Goal: Information Seeking & Learning: Learn about a topic

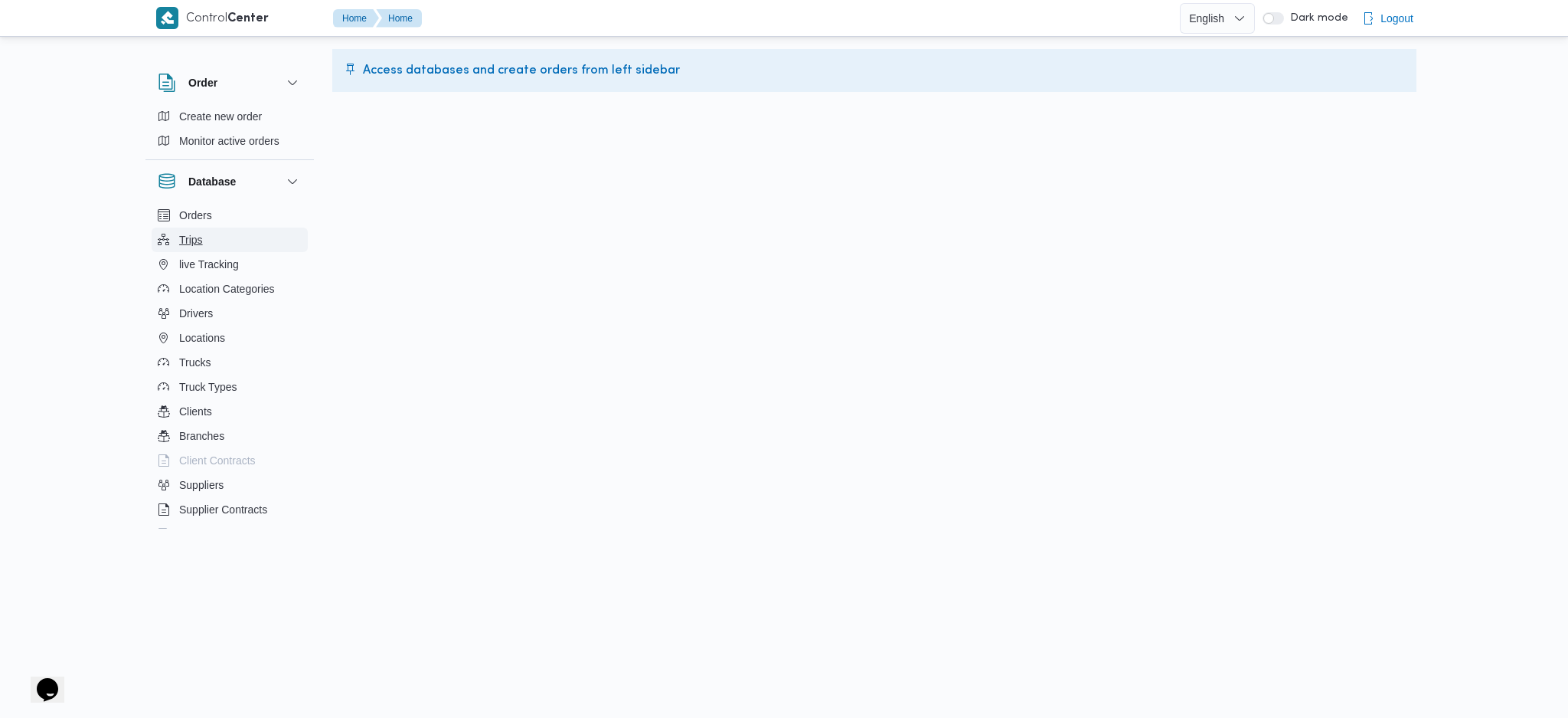
click at [198, 247] on span "Trips" at bounding box center [191, 240] width 24 height 18
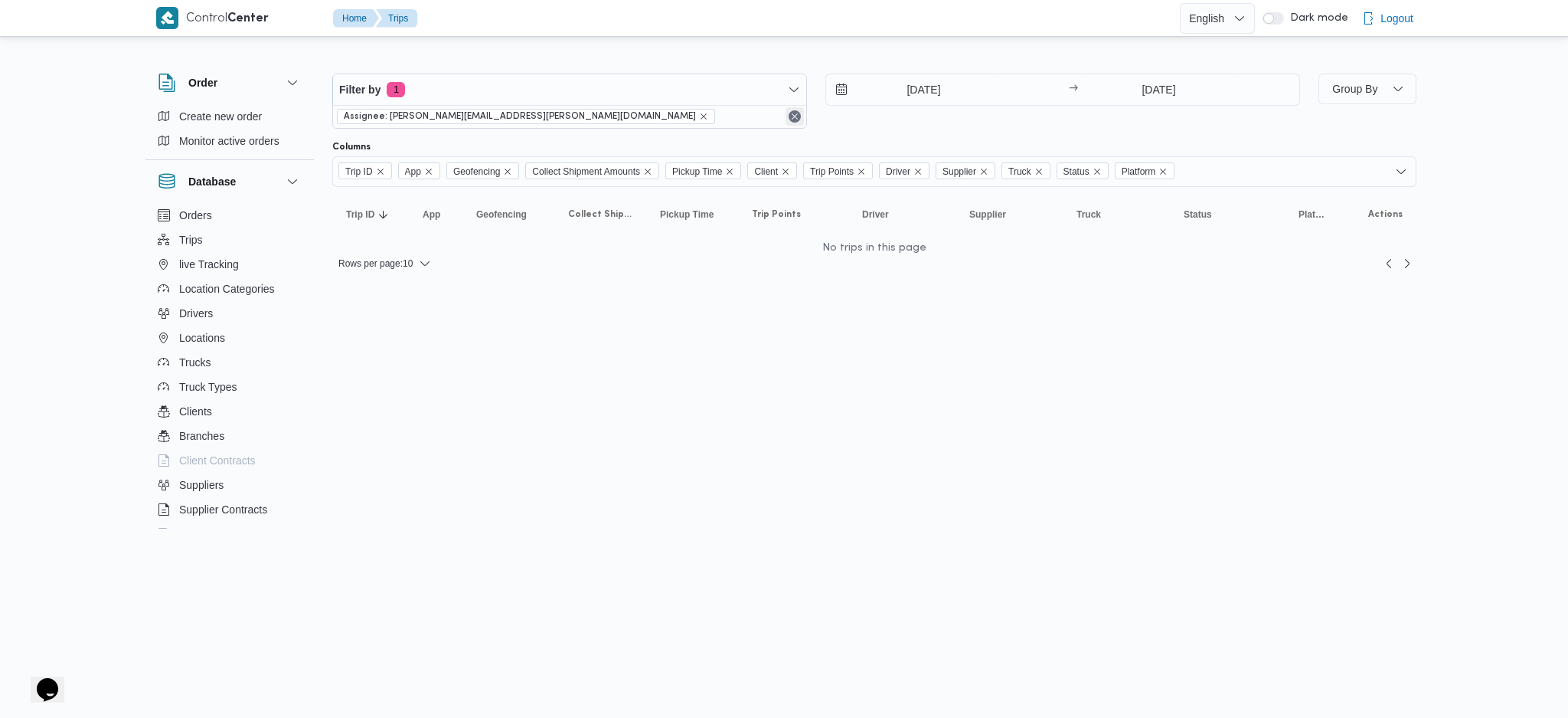
click at [794, 116] on button "Remove" at bounding box center [794, 116] width 18 height 18
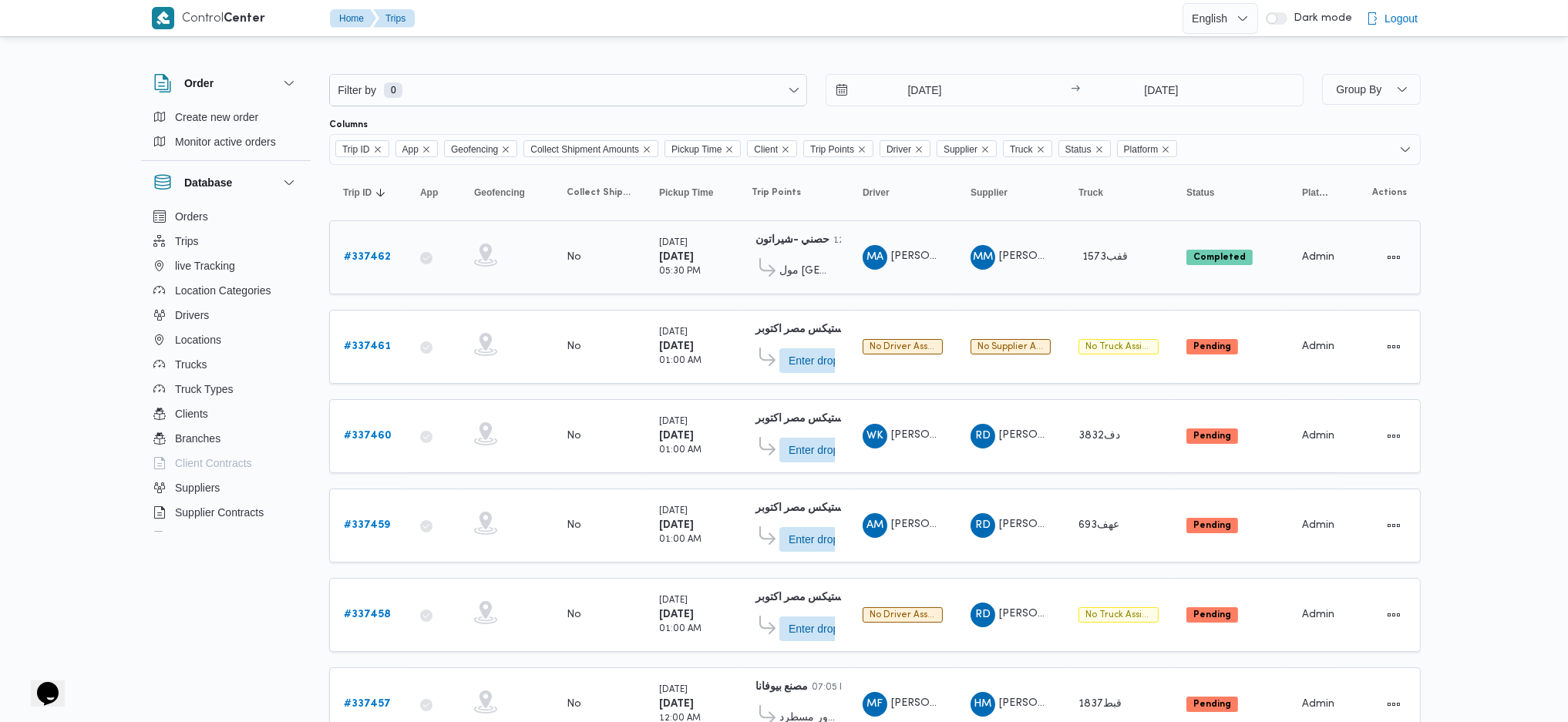
click at [371, 253] on b "# 337462" at bounding box center [367, 257] width 47 height 10
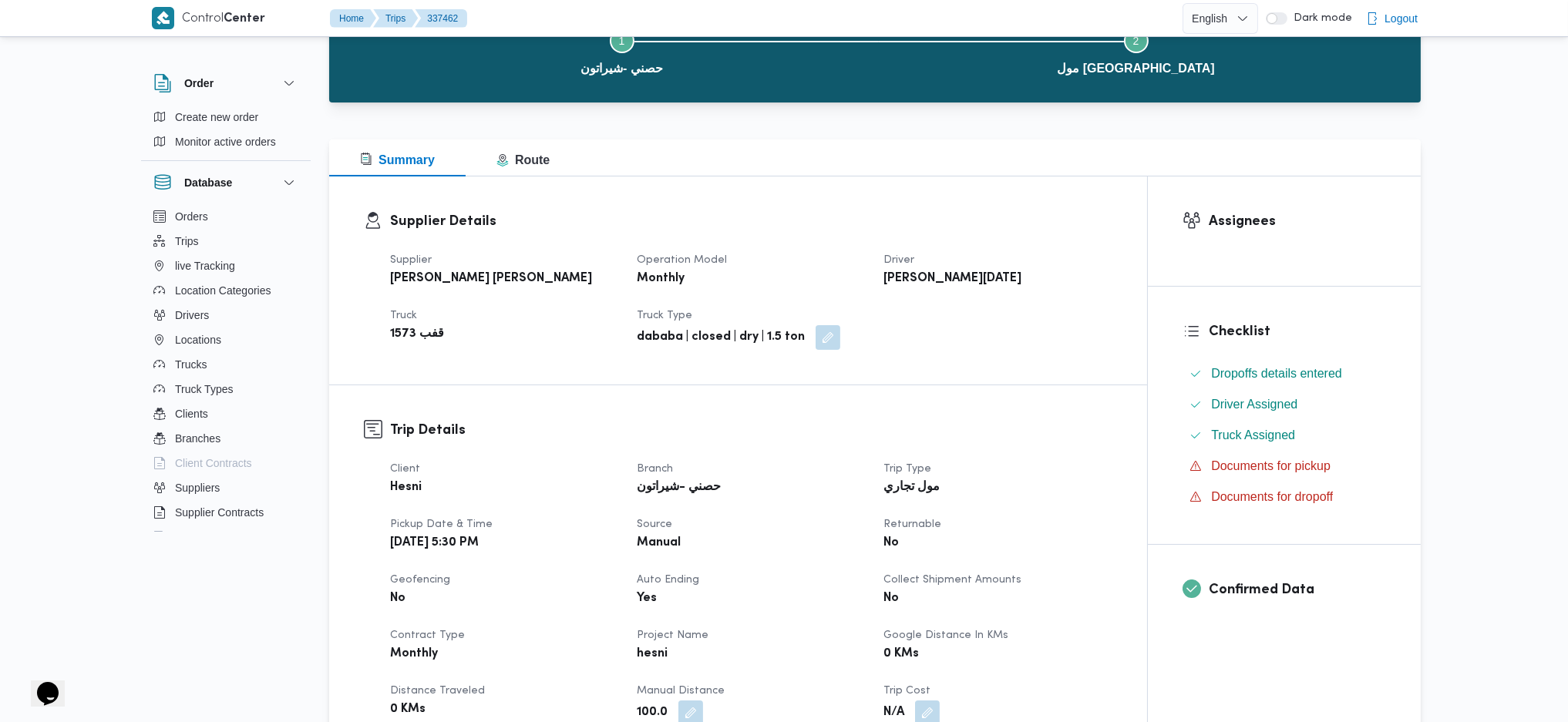
scroll to position [139, 0]
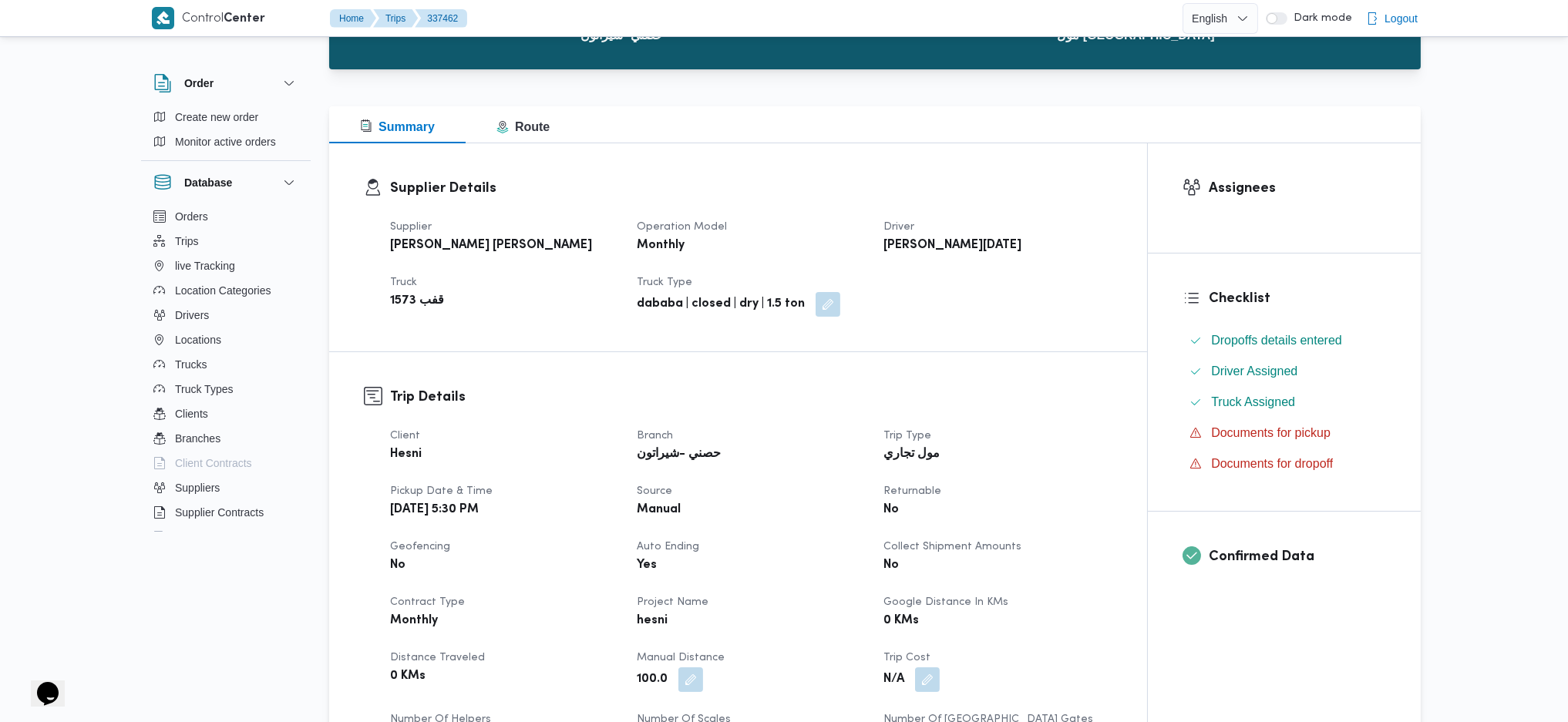
click at [925, 492] on span "Returnable" at bounding box center [913, 491] width 58 height 10
copy span "Returnable"
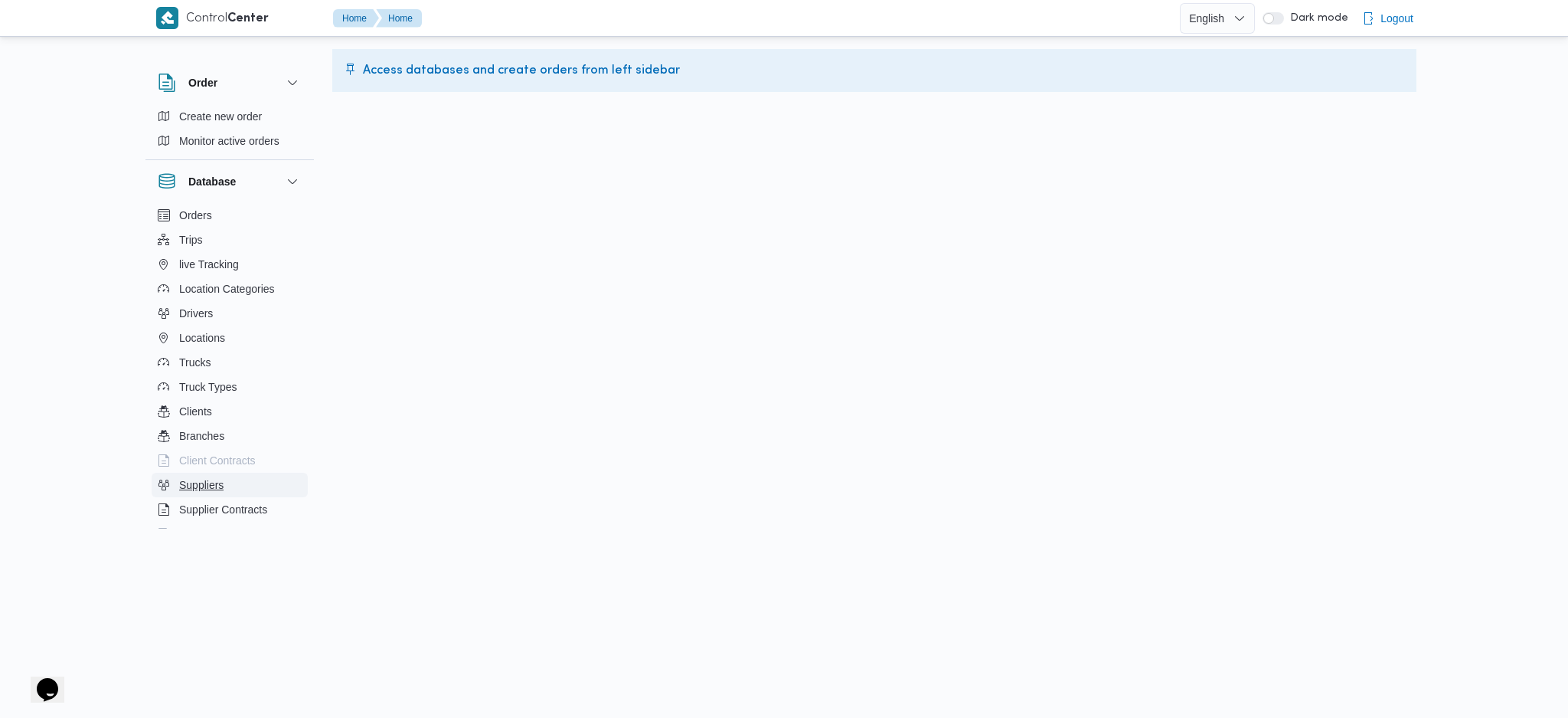
click at [227, 483] on button "Suppliers" at bounding box center [229, 485] width 156 height 25
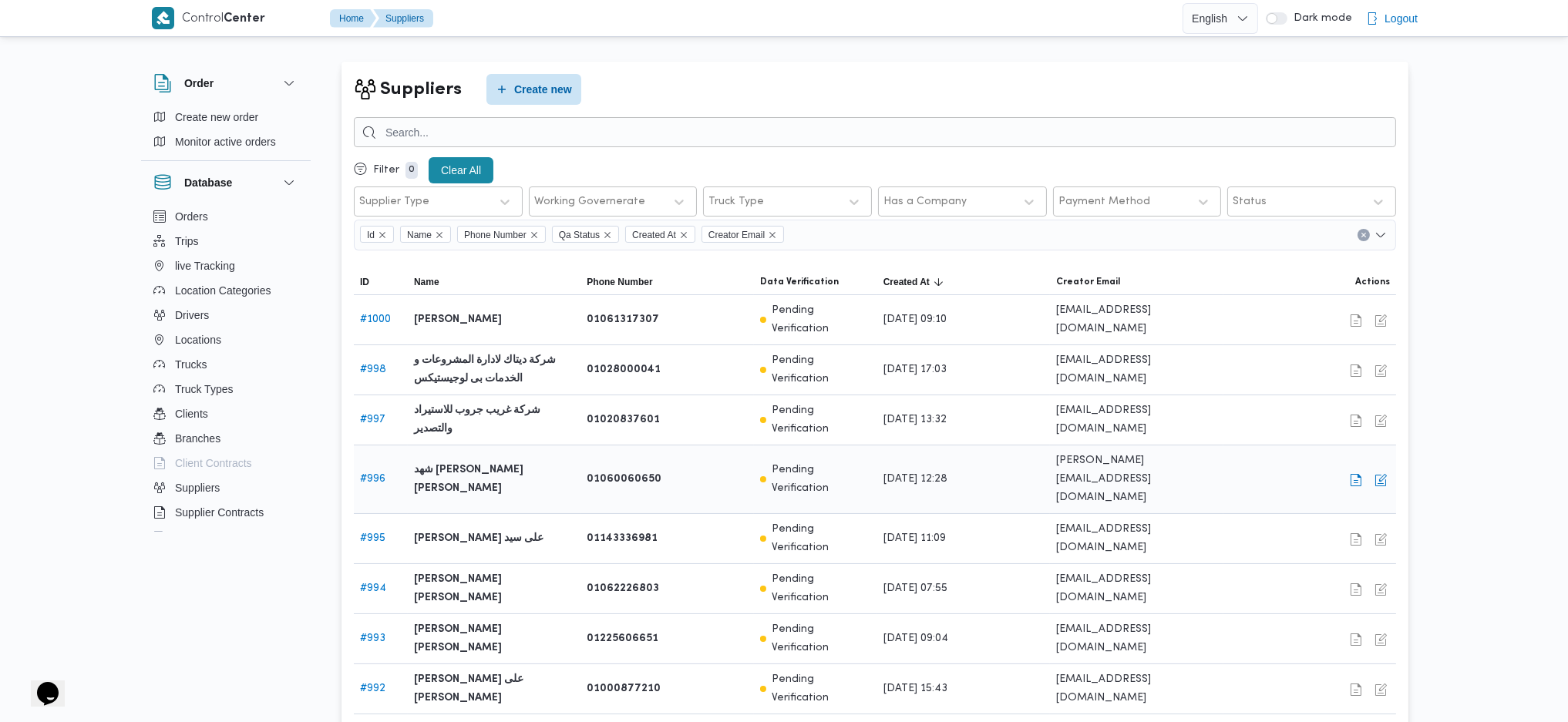
click at [543, 461] on b "شهد [PERSON_NAME] [PERSON_NAME]" at bounding box center [493, 479] width 160 height 37
click at [1360, 470] on button "button" at bounding box center [1355, 479] width 19 height 19
select select "8"
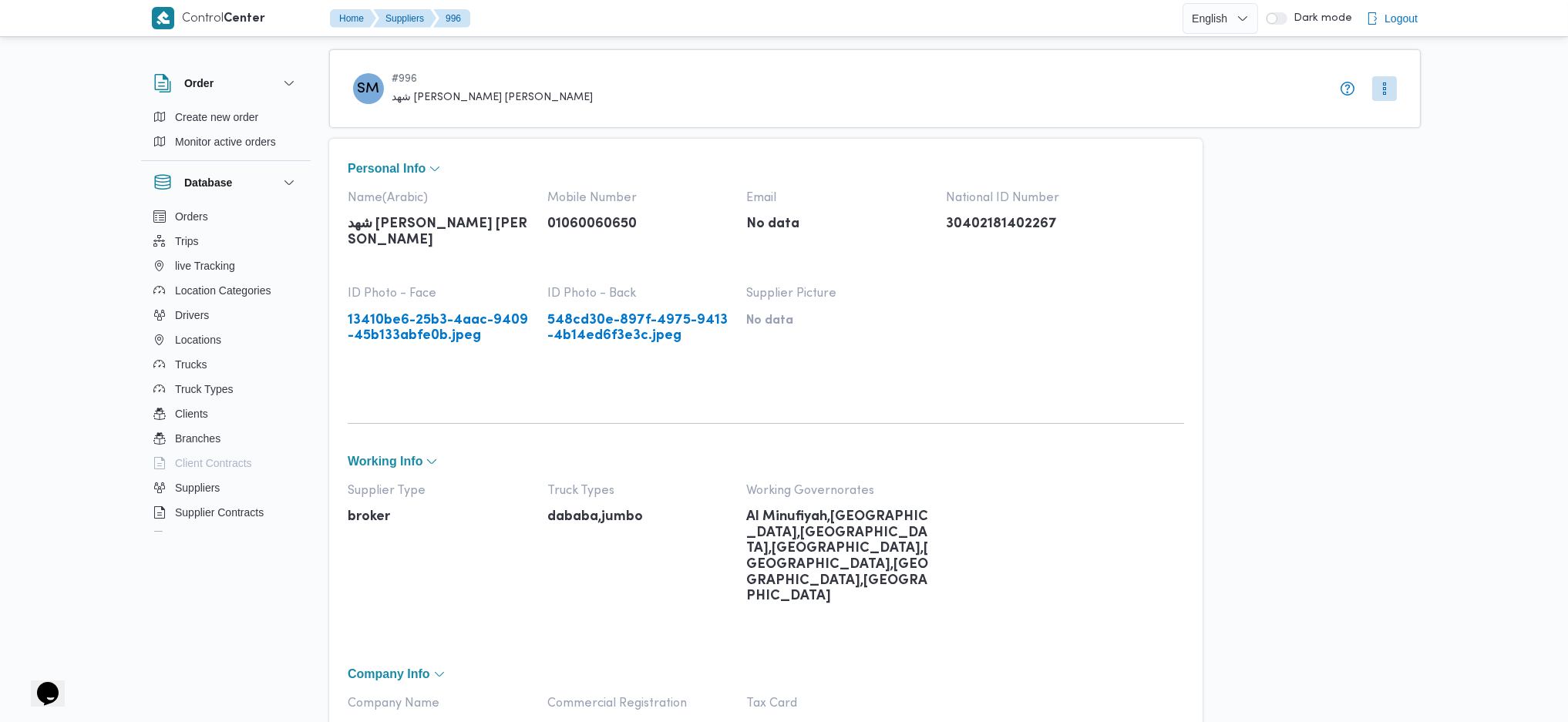
click at [407, 322] on link "13410be6-25b3-4aac-9409-45b133abfe0b.jpeg" at bounding box center [439, 328] width 185 height 31
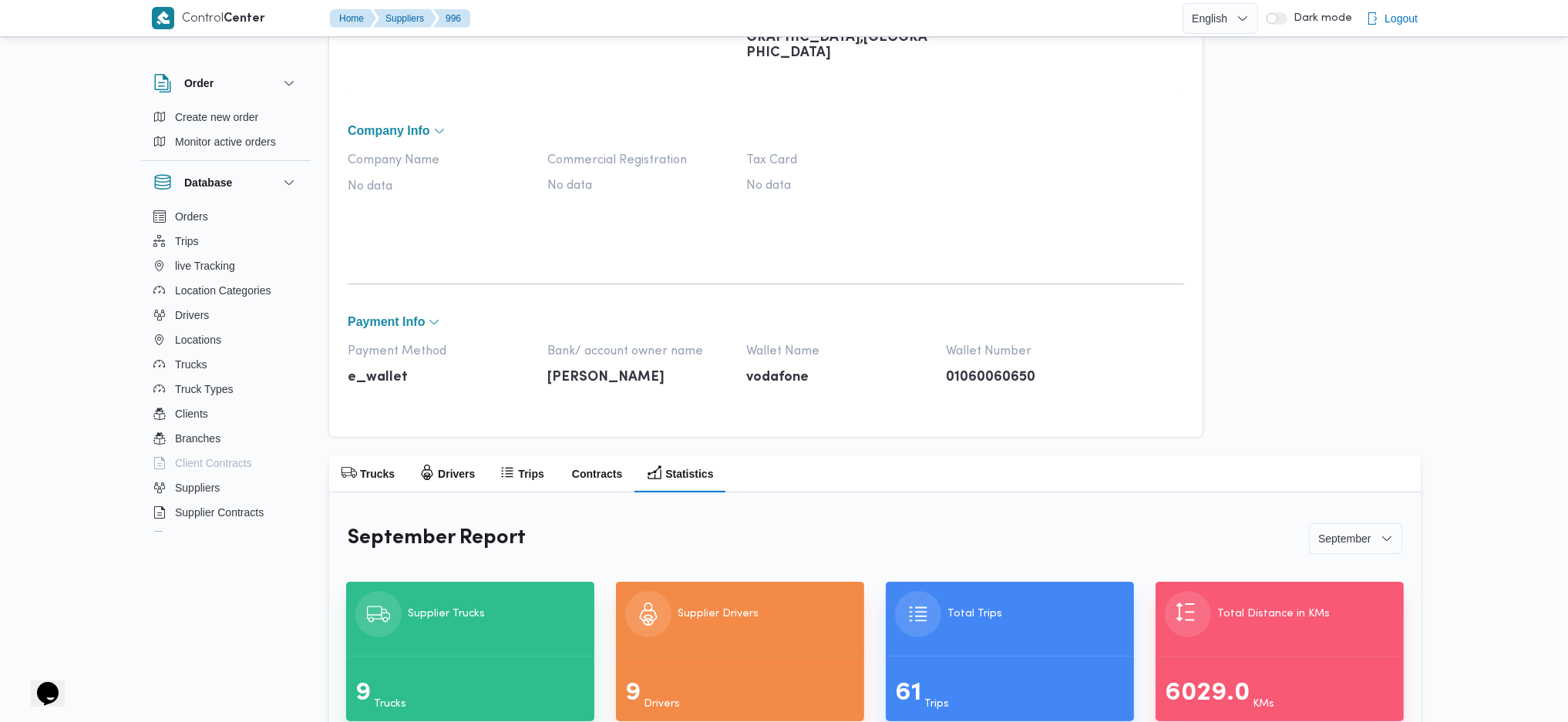
scroll to position [595, 0]
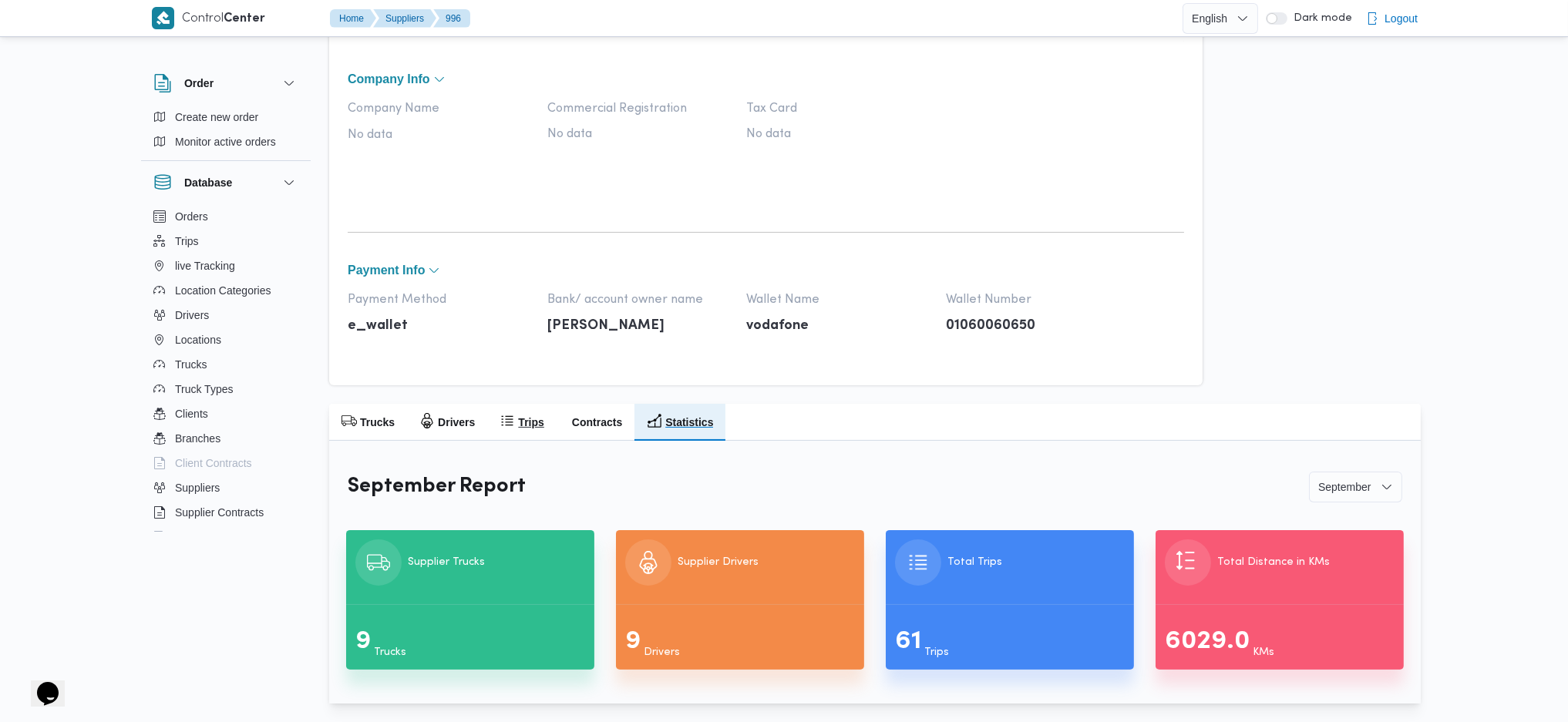
click at [518, 424] on h2 "Trips" at bounding box center [531, 421] width 26 height 19
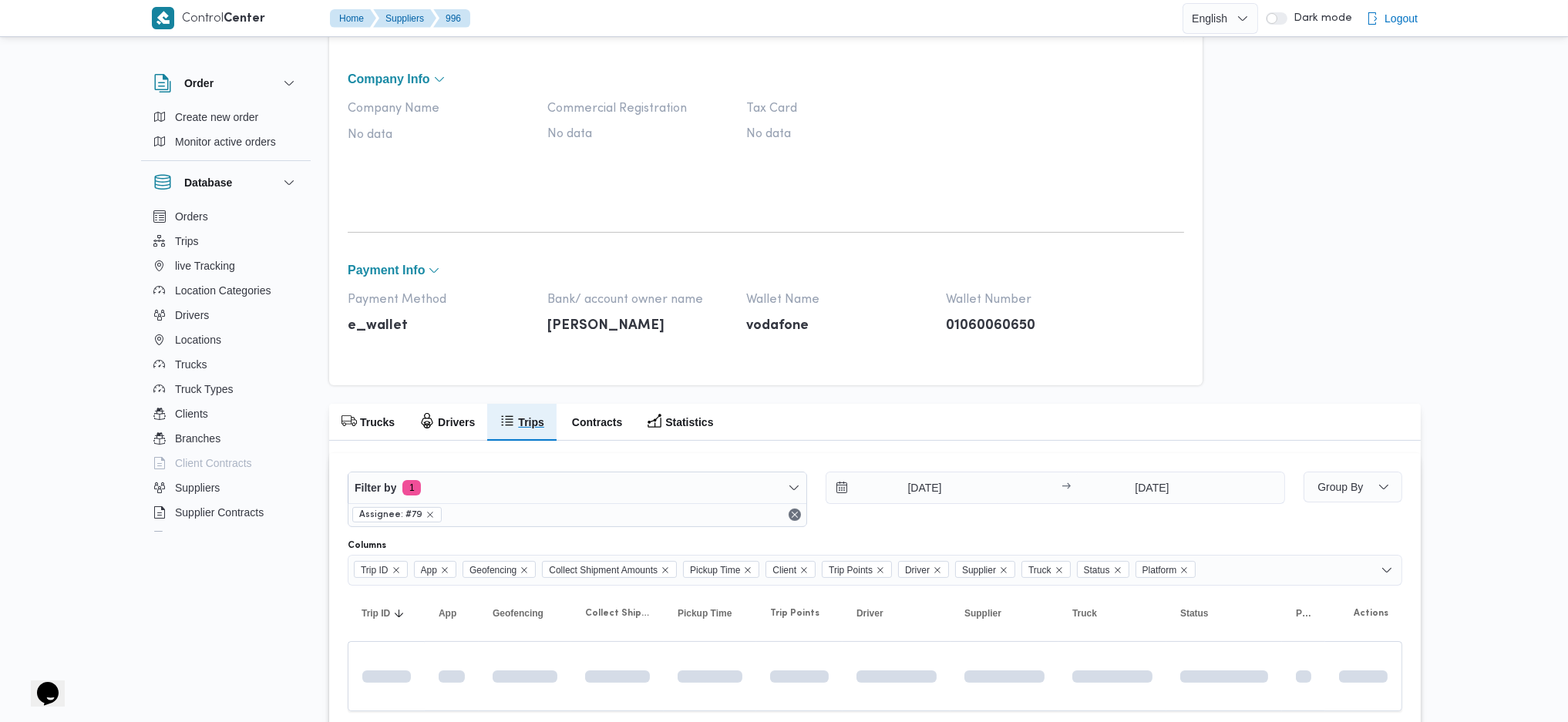
scroll to position [581, 0]
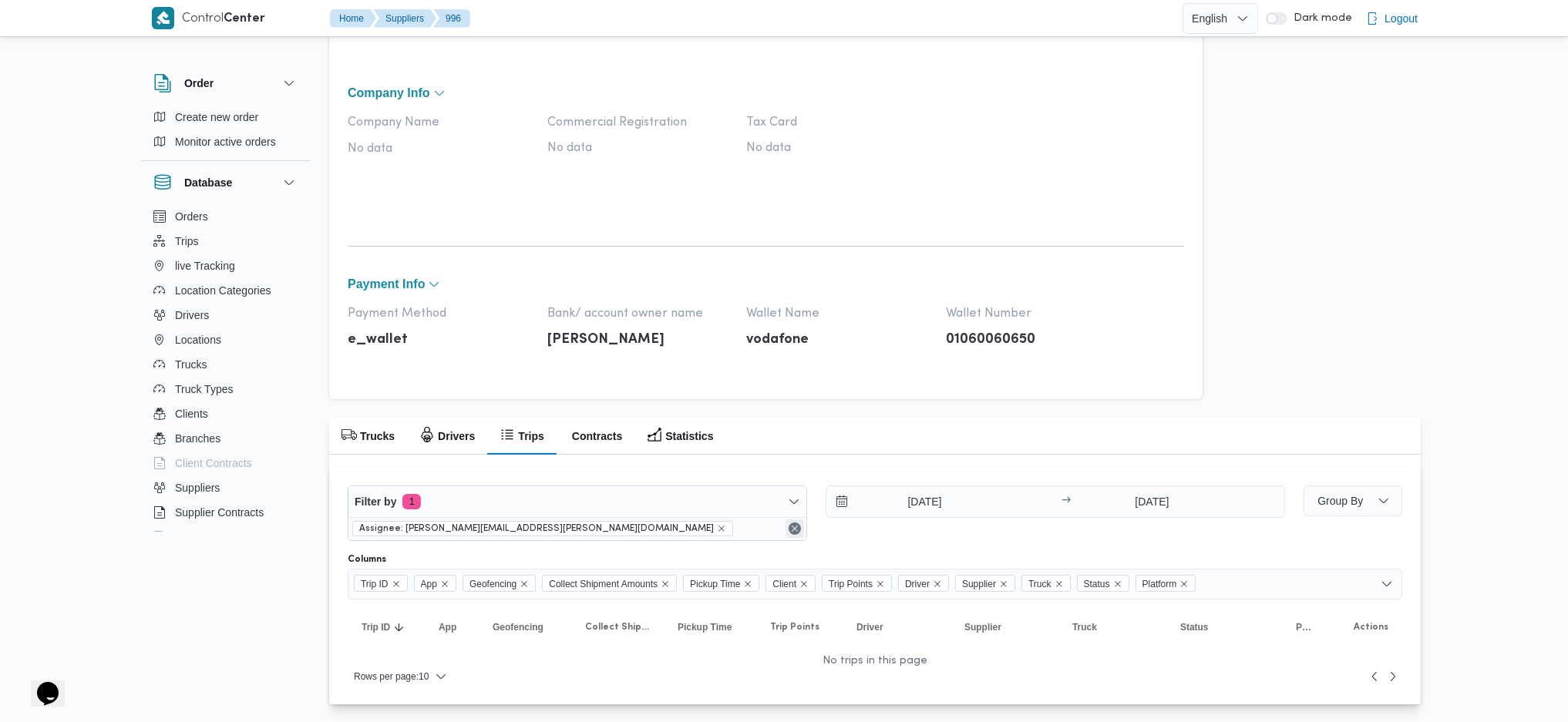
click at [794, 532] on button "Remove" at bounding box center [794, 528] width 19 height 19
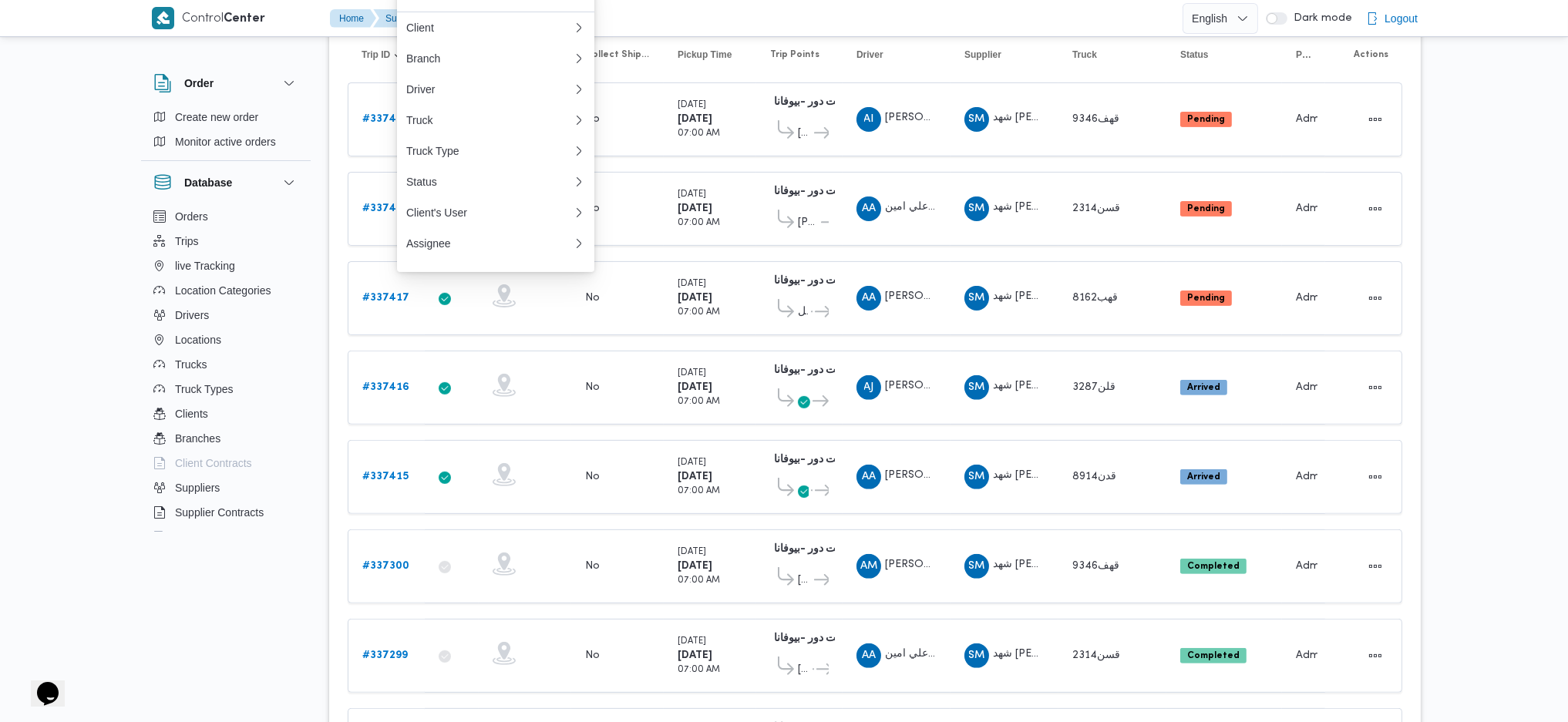
scroll to position [1418, 0]
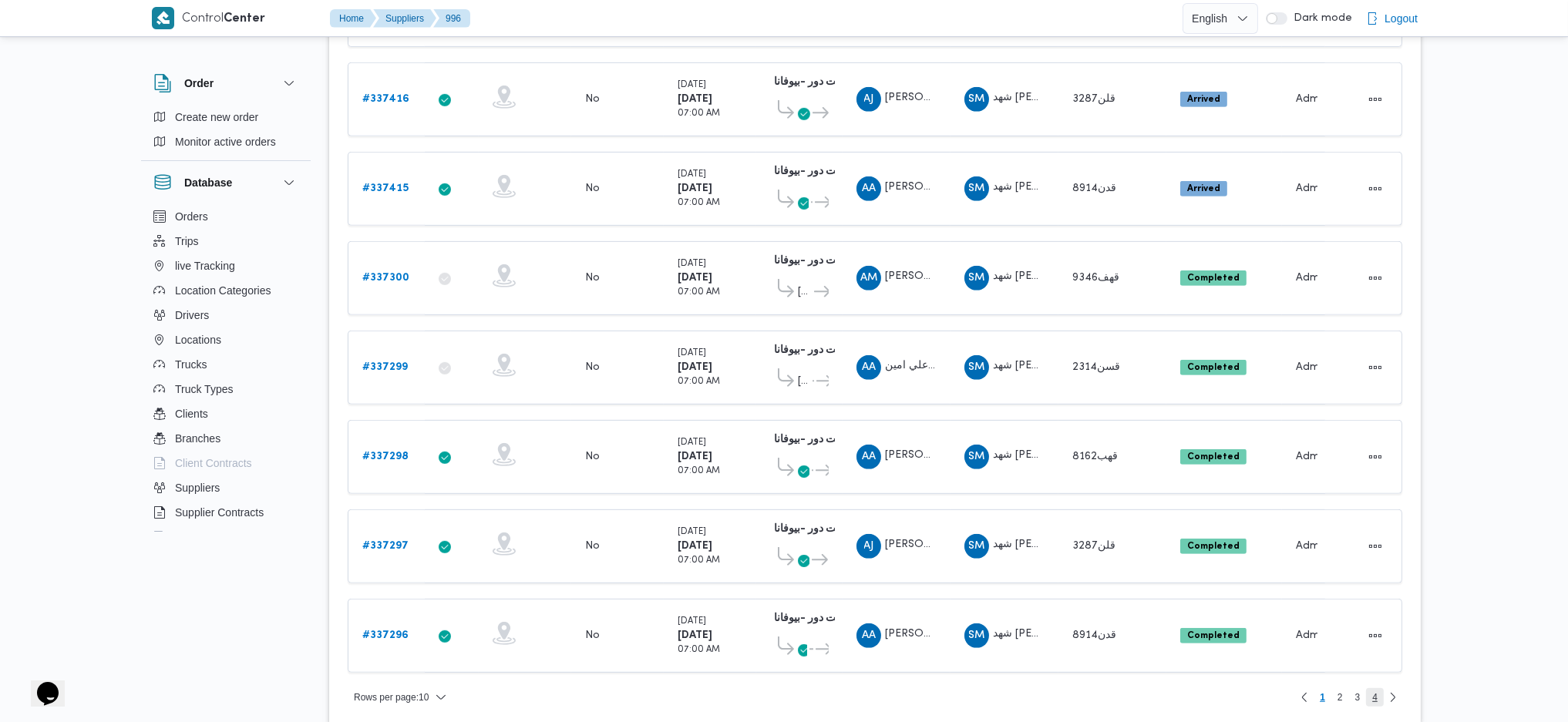
click at [1378, 688] on span "4" at bounding box center [1375, 697] width 18 height 19
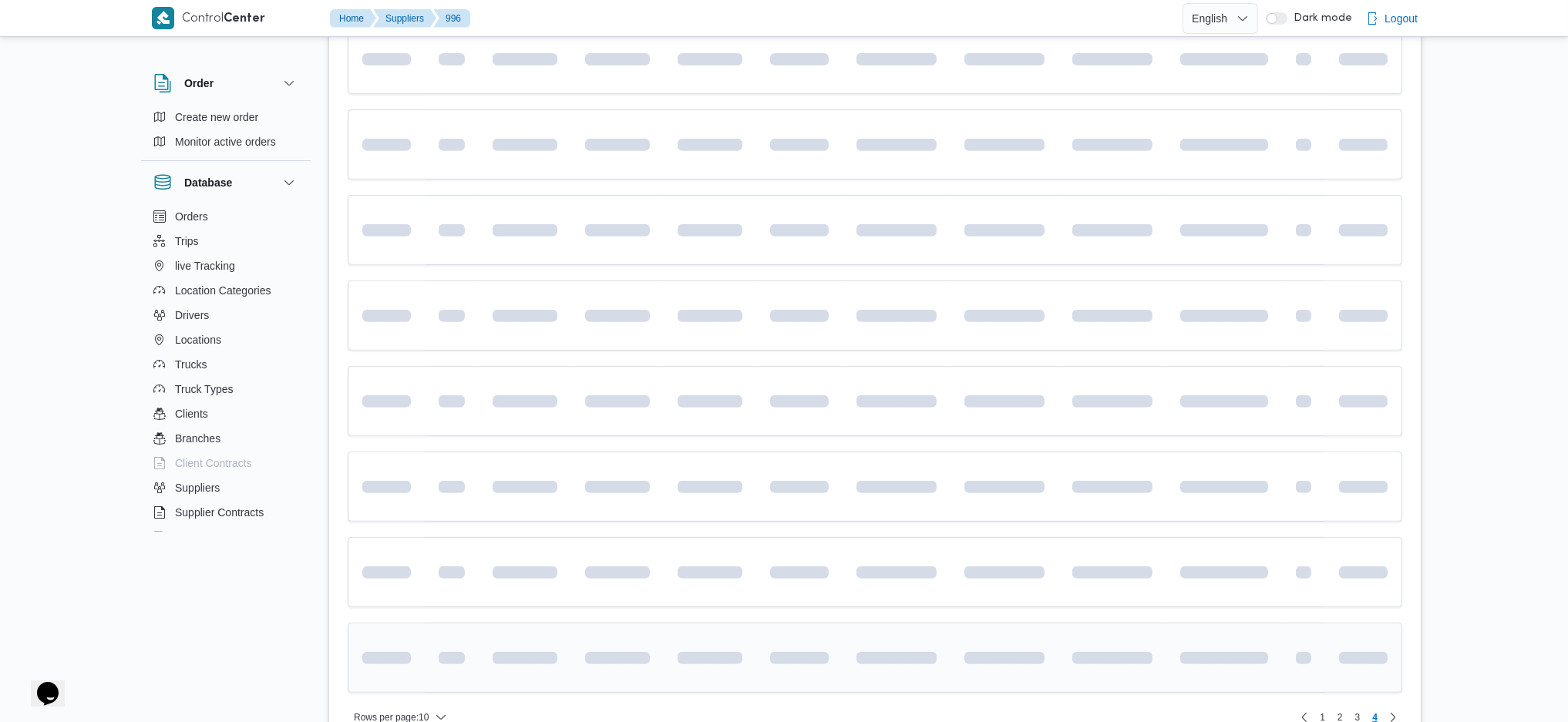
scroll to position [981, 0]
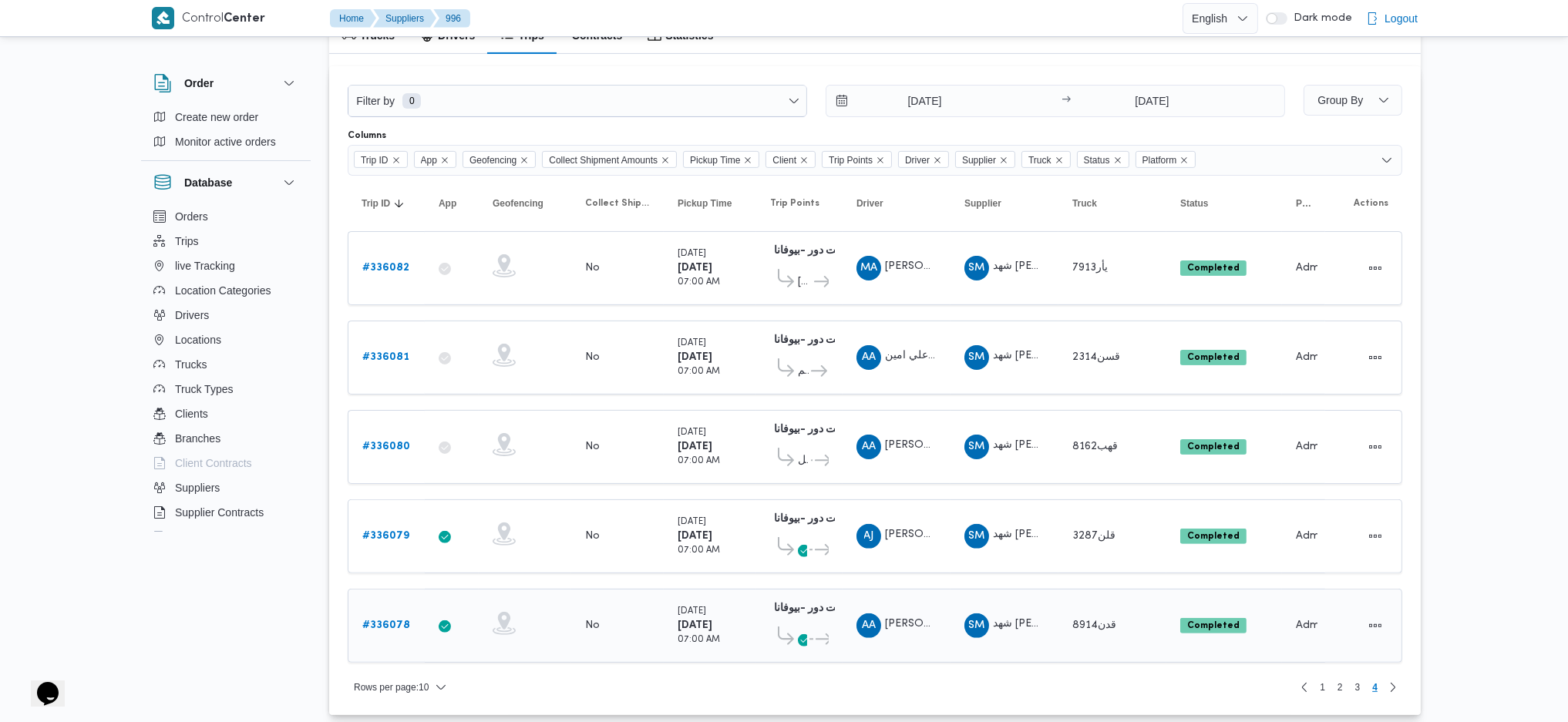
click at [387, 620] on b "# 336078" at bounding box center [385, 625] width 48 height 10
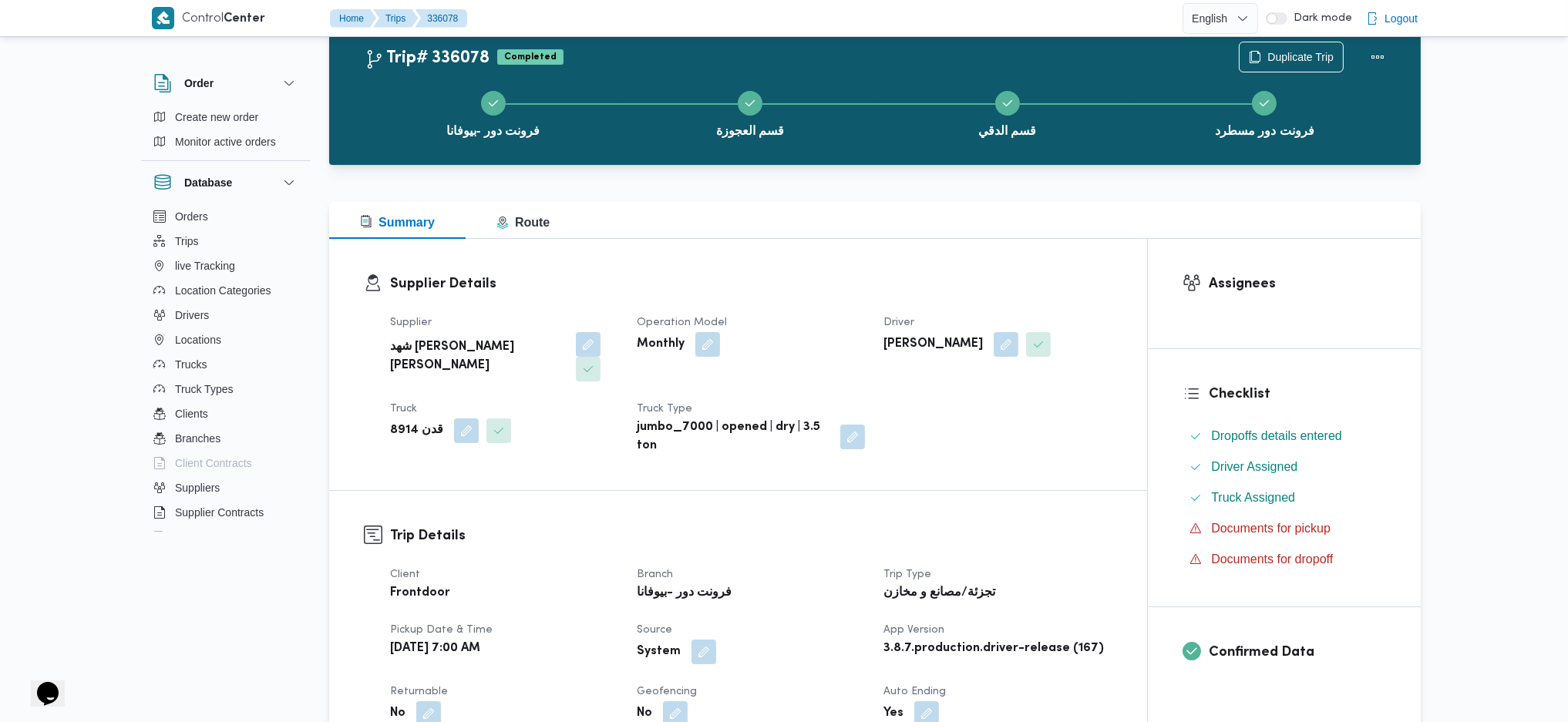
scroll to position [44, 0]
select select "8"
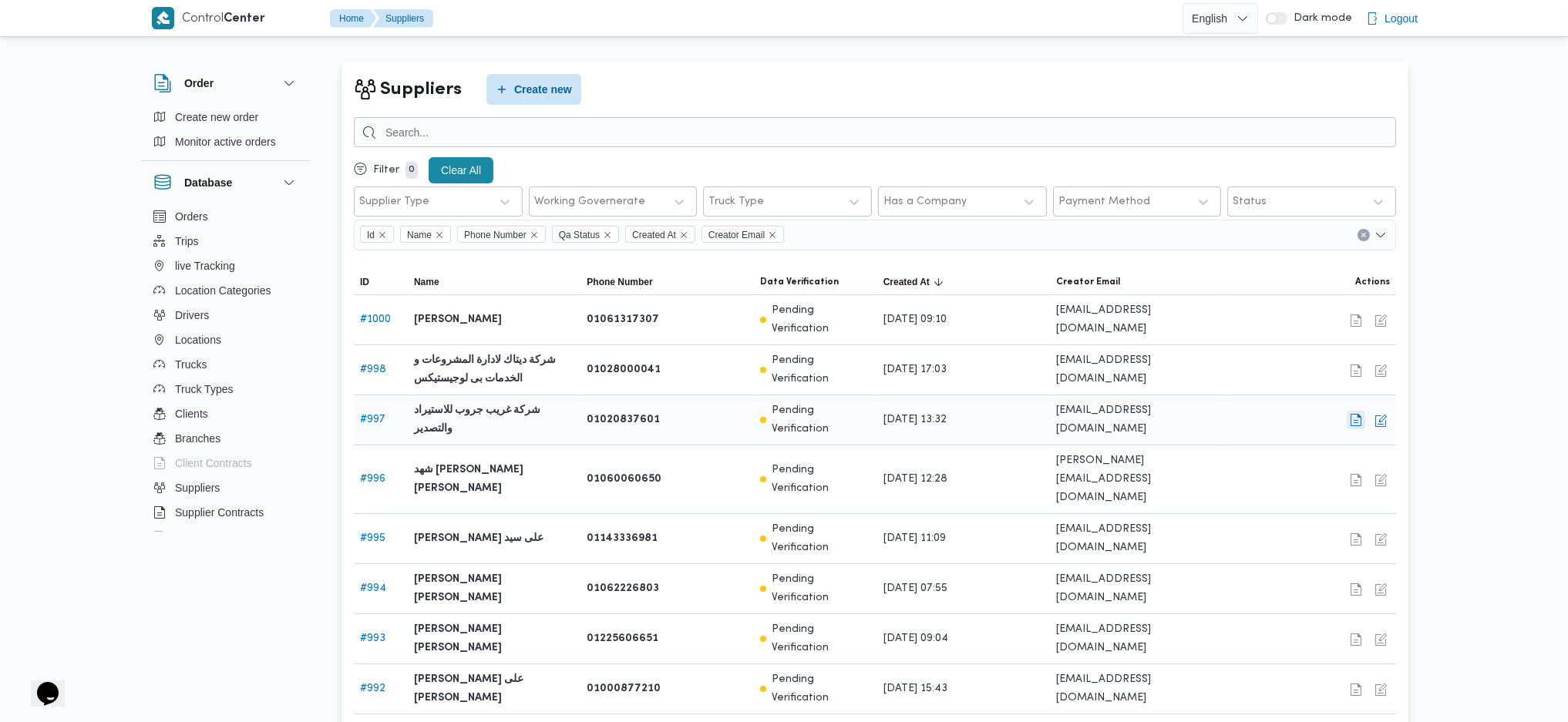
click at [1354, 411] on button "button" at bounding box center [1355, 420] width 19 height 19
select select "8"
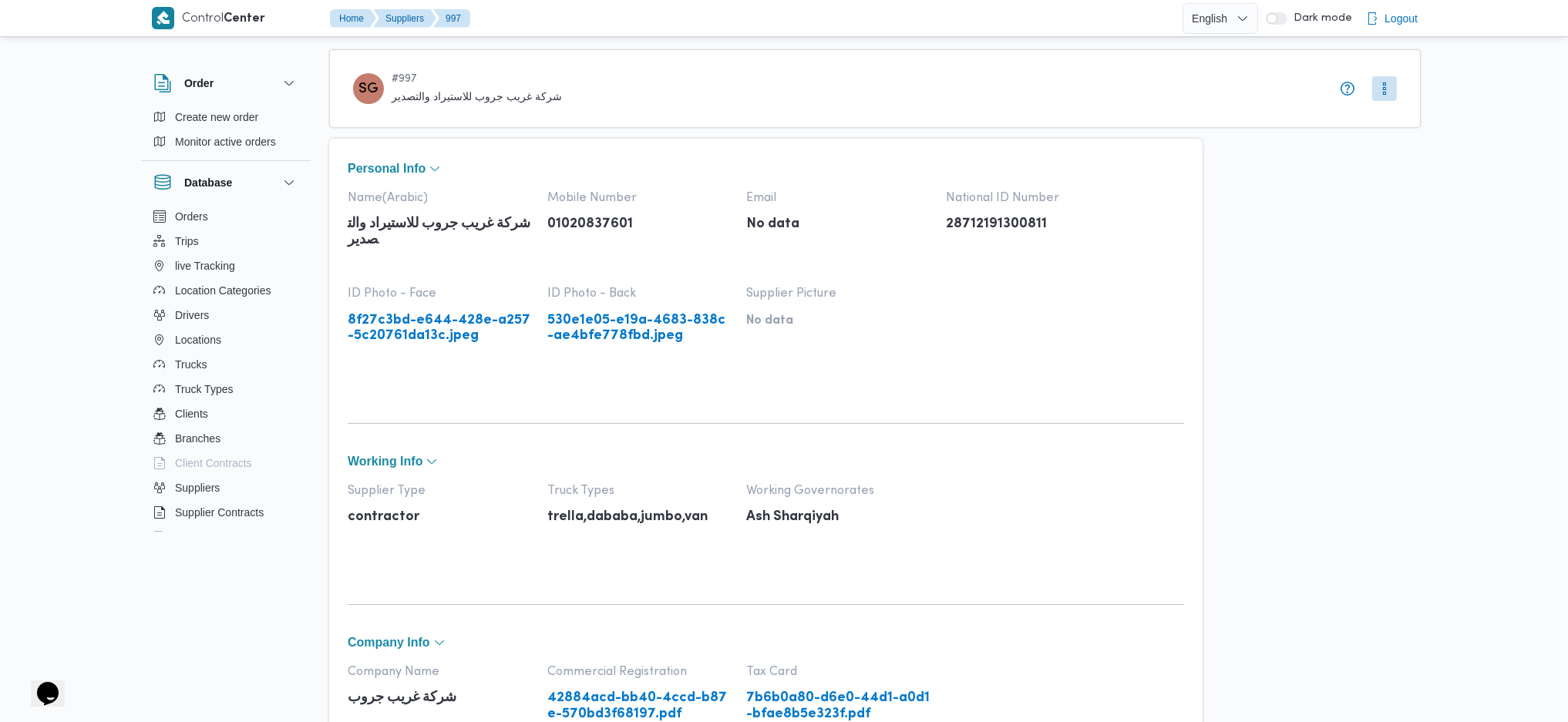
click at [422, 324] on link "8f27c3bd-e644-428e-a257-5c20761da13c.jpeg" at bounding box center [439, 328] width 185 height 31
click at [610, 326] on link "530e1e05-e19a-4683-838c-ae4bfe778fbd.jpeg" at bounding box center [639, 328] width 185 height 31
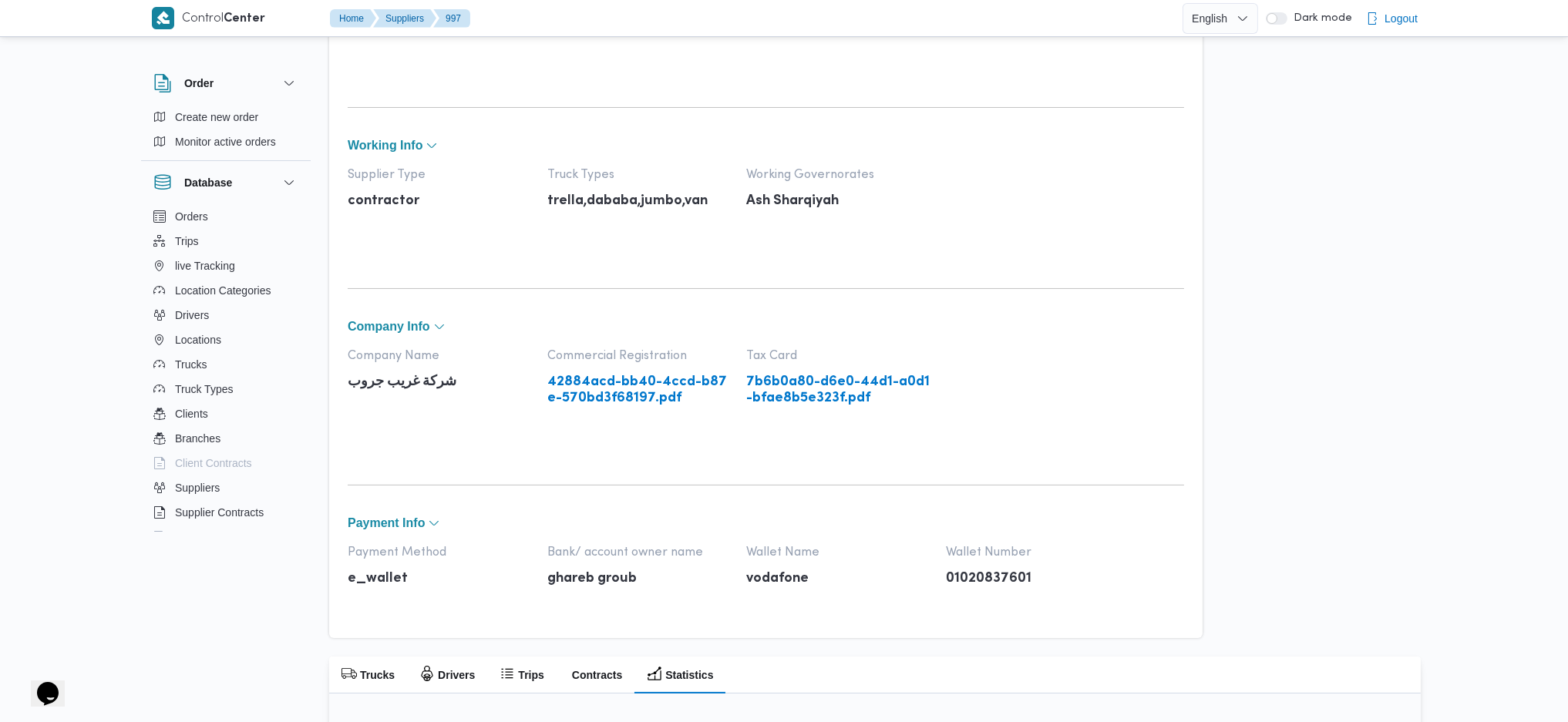
scroll to position [321, 0]
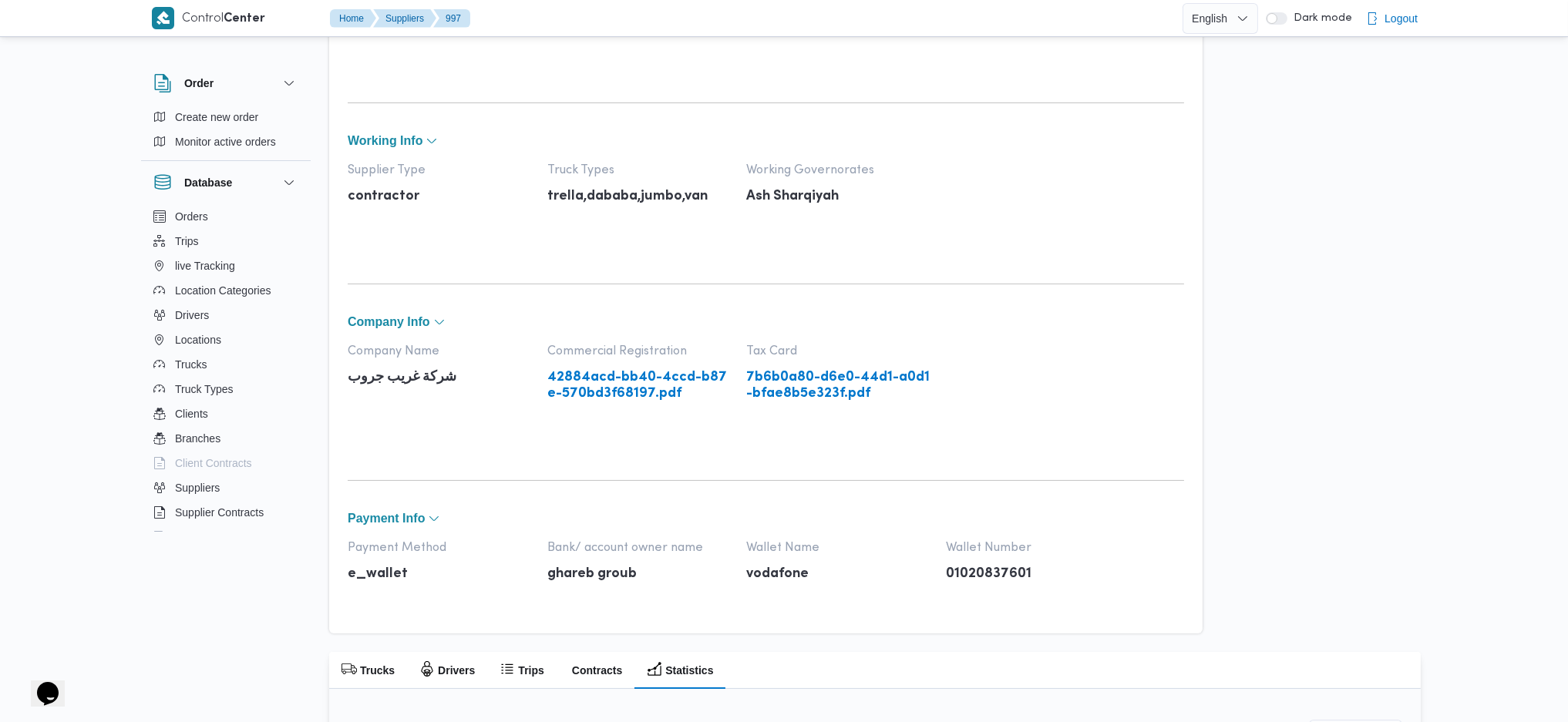
click at [643, 386] on link "42884acd-bb40-4ccd-b87e-570bd3f68197.pdf" at bounding box center [639, 385] width 185 height 31
click at [797, 404] on div "Company Name شركة غريب جروب Commercial Registration 42884acd-bb40-4ccd-b87e-570…" at bounding box center [765, 392] width 836 height 96
click at [807, 392] on link "7b6b0a80-d6e0-44d1-a0d1-bfae8b5e323f.pdf" at bounding box center [838, 385] width 185 height 31
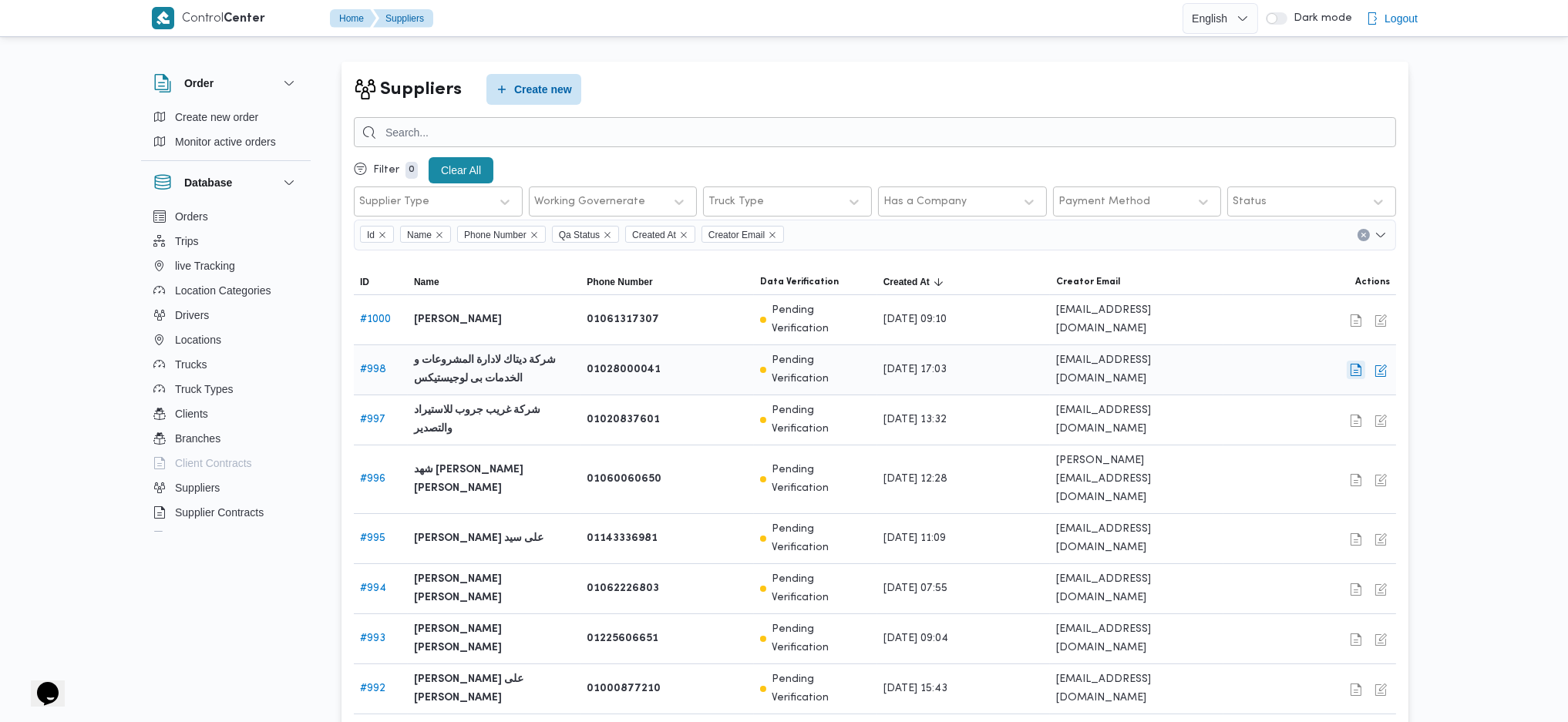
click at [1362, 360] on button "button" at bounding box center [1355, 369] width 19 height 19
select select "8"
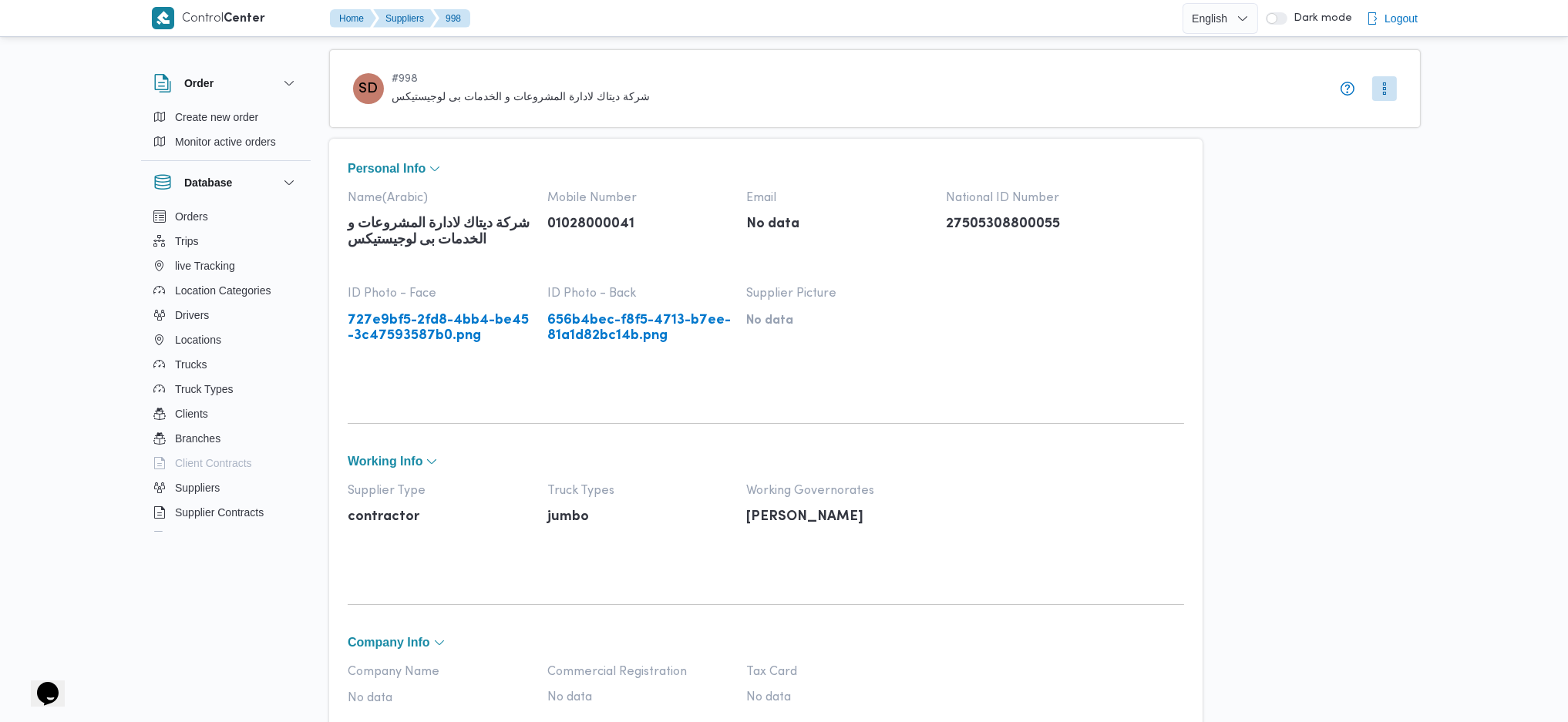
click at [414, 328] on link "727e9bf5-2fd8-4bb4-be45-3c47593587b0.png" at bounding box center [439, 328] width 185 height 31
click at [635, 330] on link "656b4bec-f8f5-4713-b7ee-81a1d82bc14b.png" at bounding box center [639, 328] width 185 height 31
click at [448, 326] on link "727e9bf5-2fd8-4bb4-be45-3c47593587b0.png" at bounding box center [439, 328] width 185 height 31
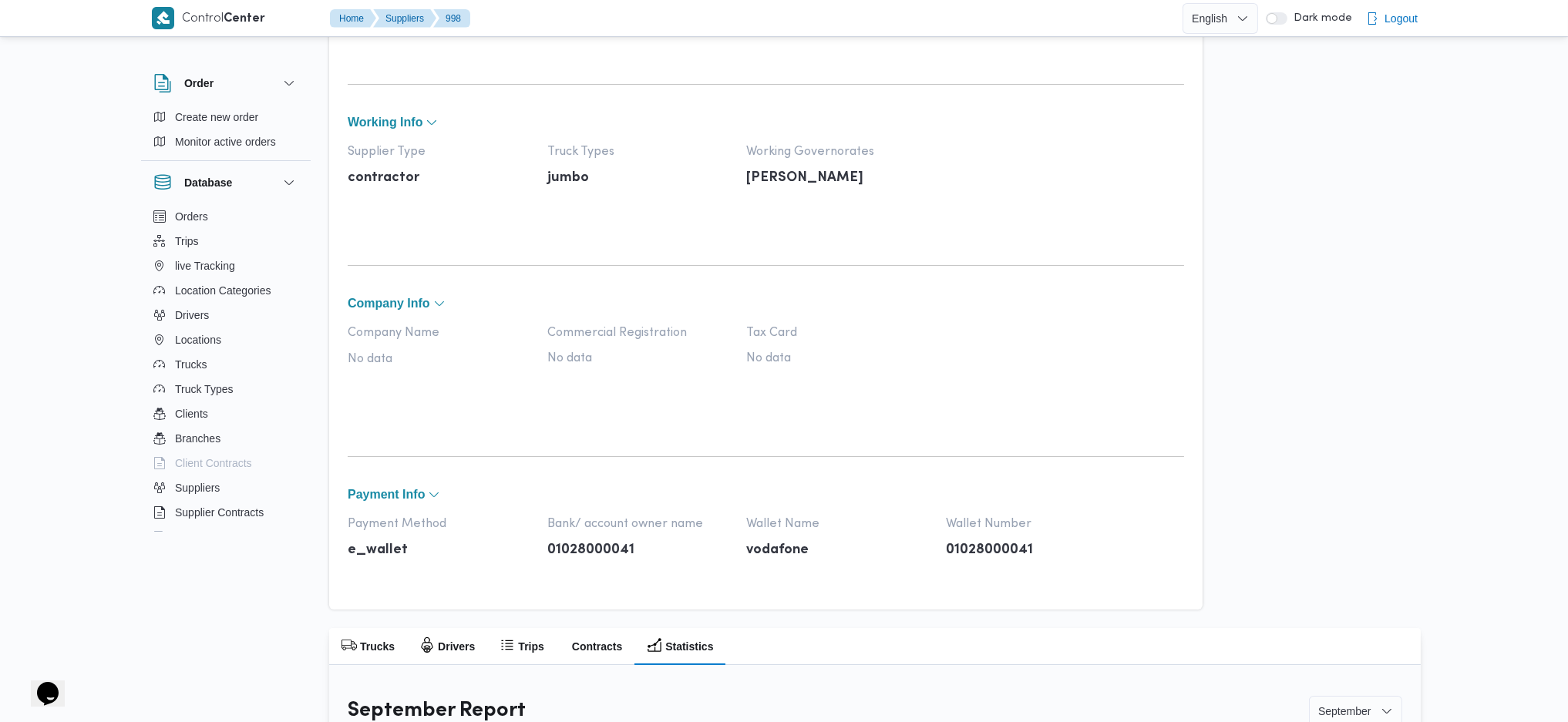
scroll to position [563, 0]
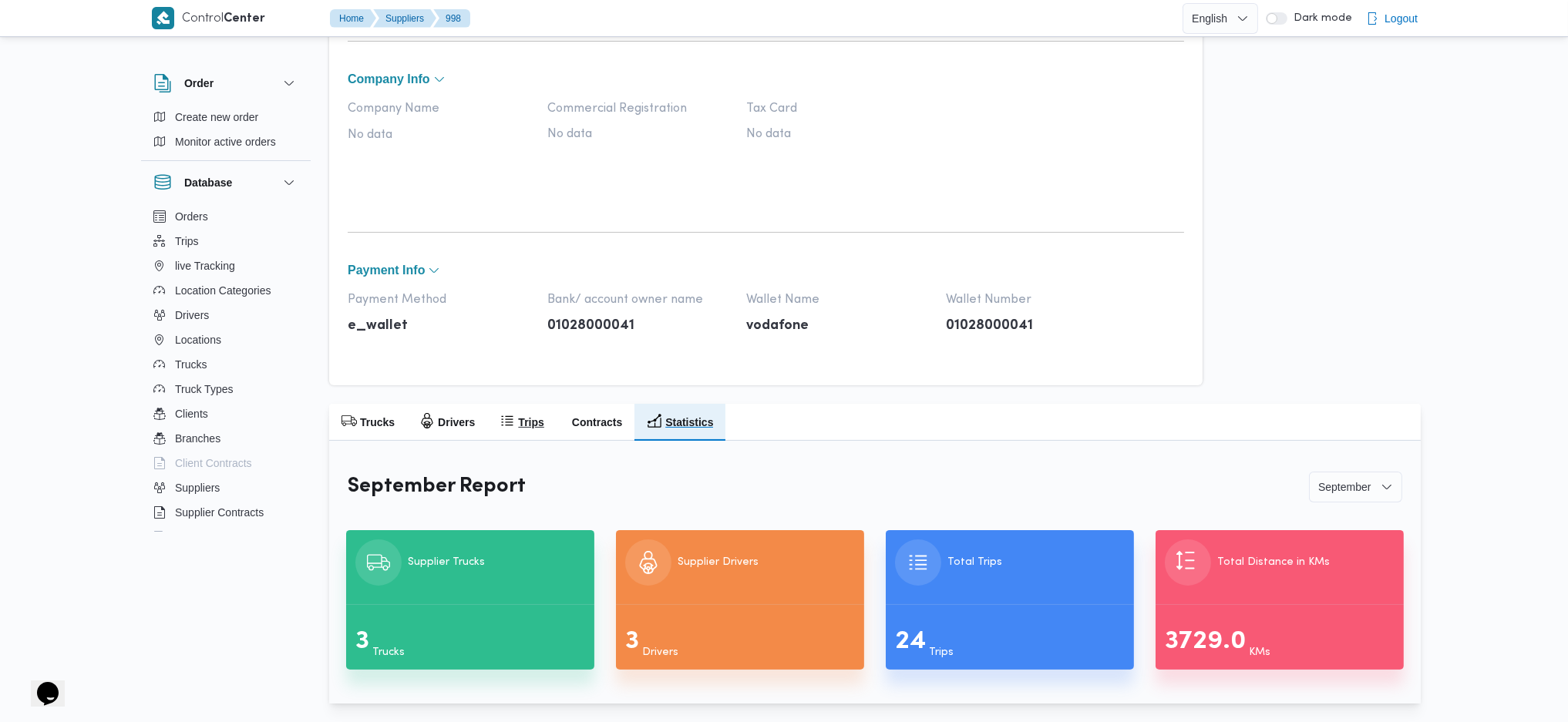
click at [521, 418] on h2 "Trips" at bounding box center [531, 421] width 26 height 19
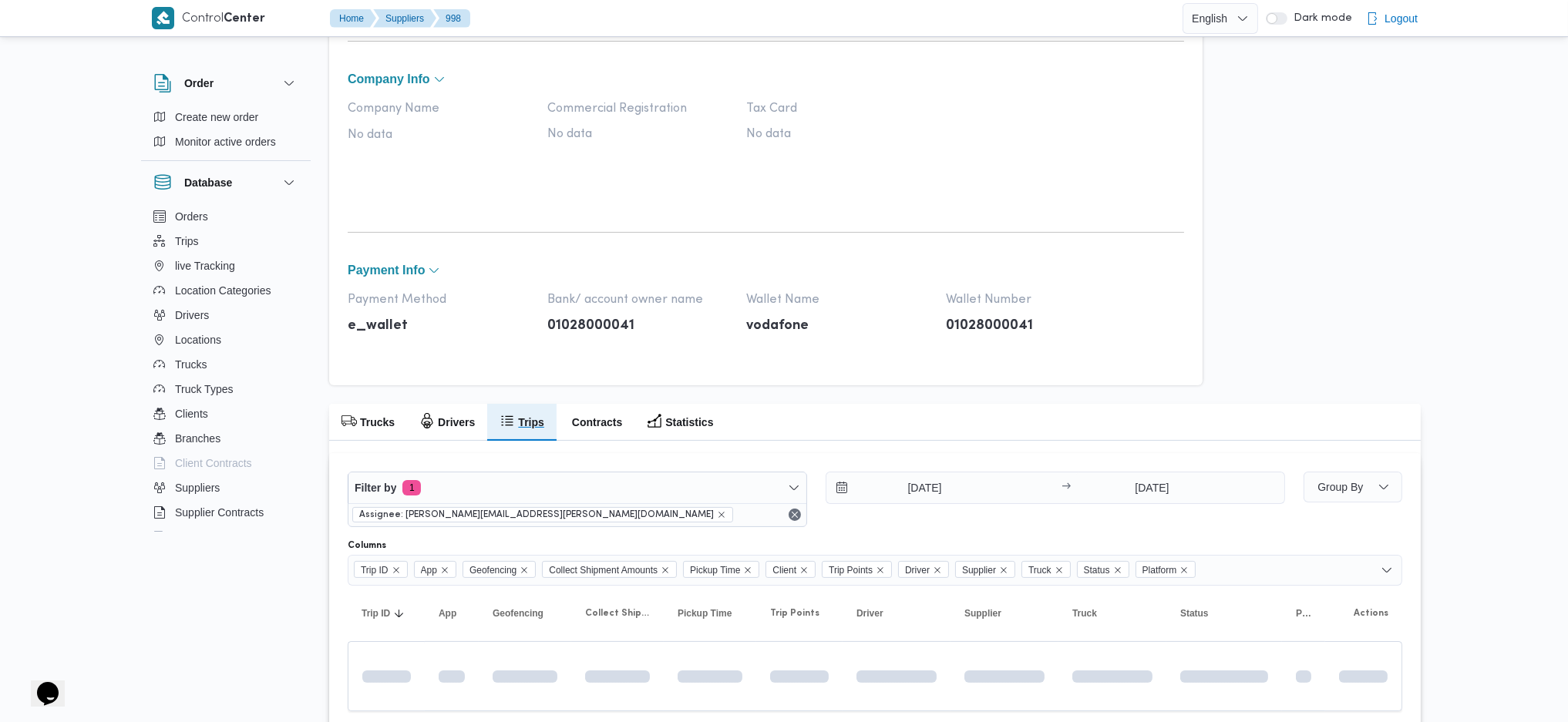
scroll to position [550, 0]
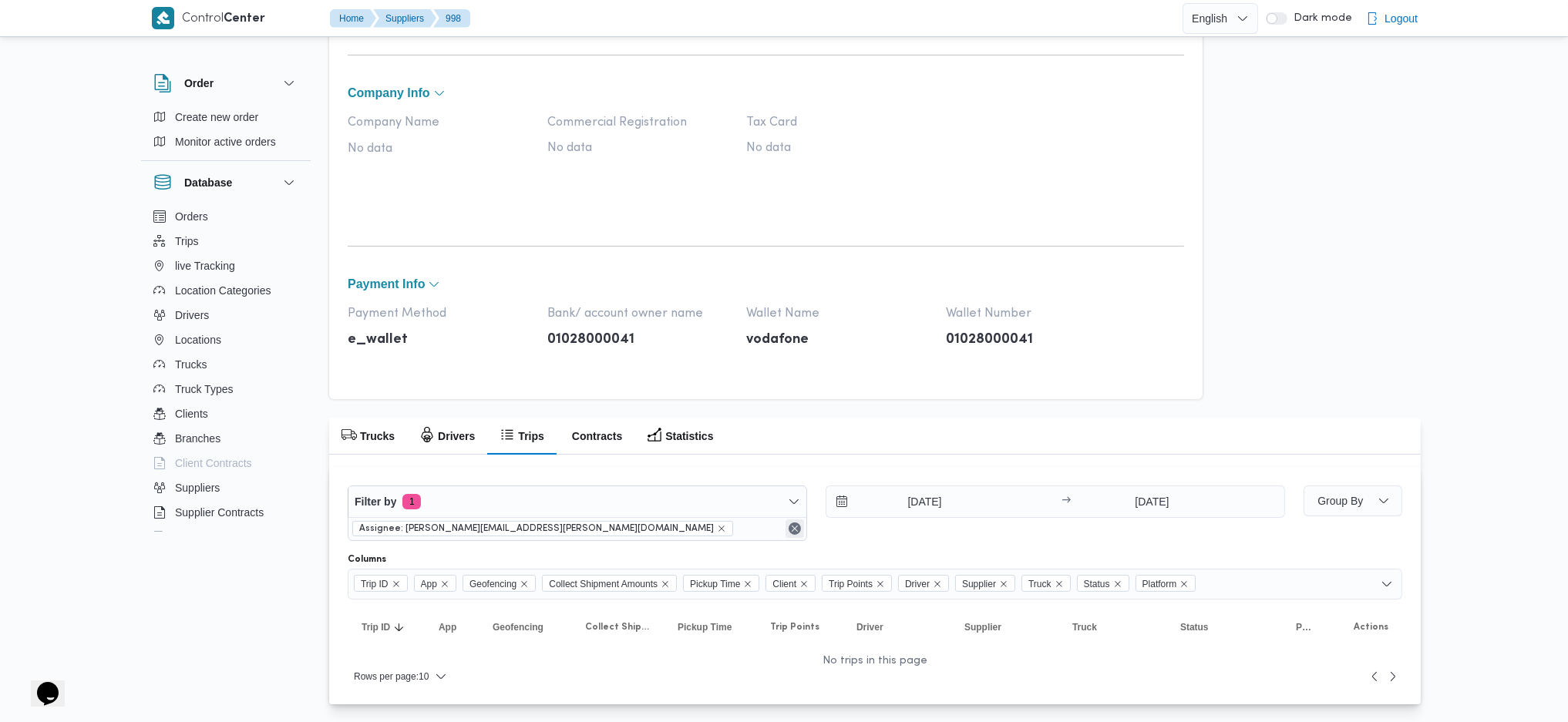
click at [796, 526] on button "Remove" at bounding box center [794, 528] width 19 height 19
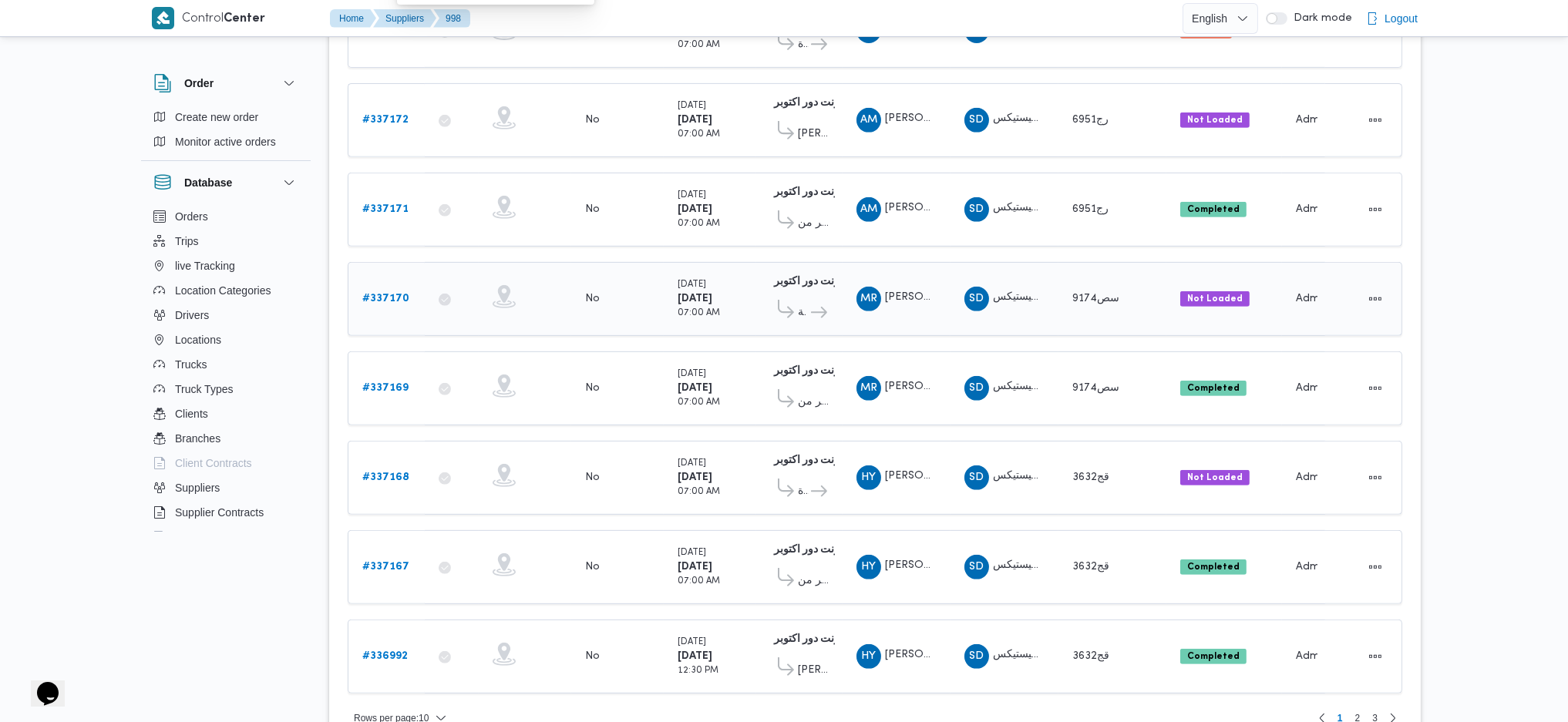
scroll to position [1387, 0]
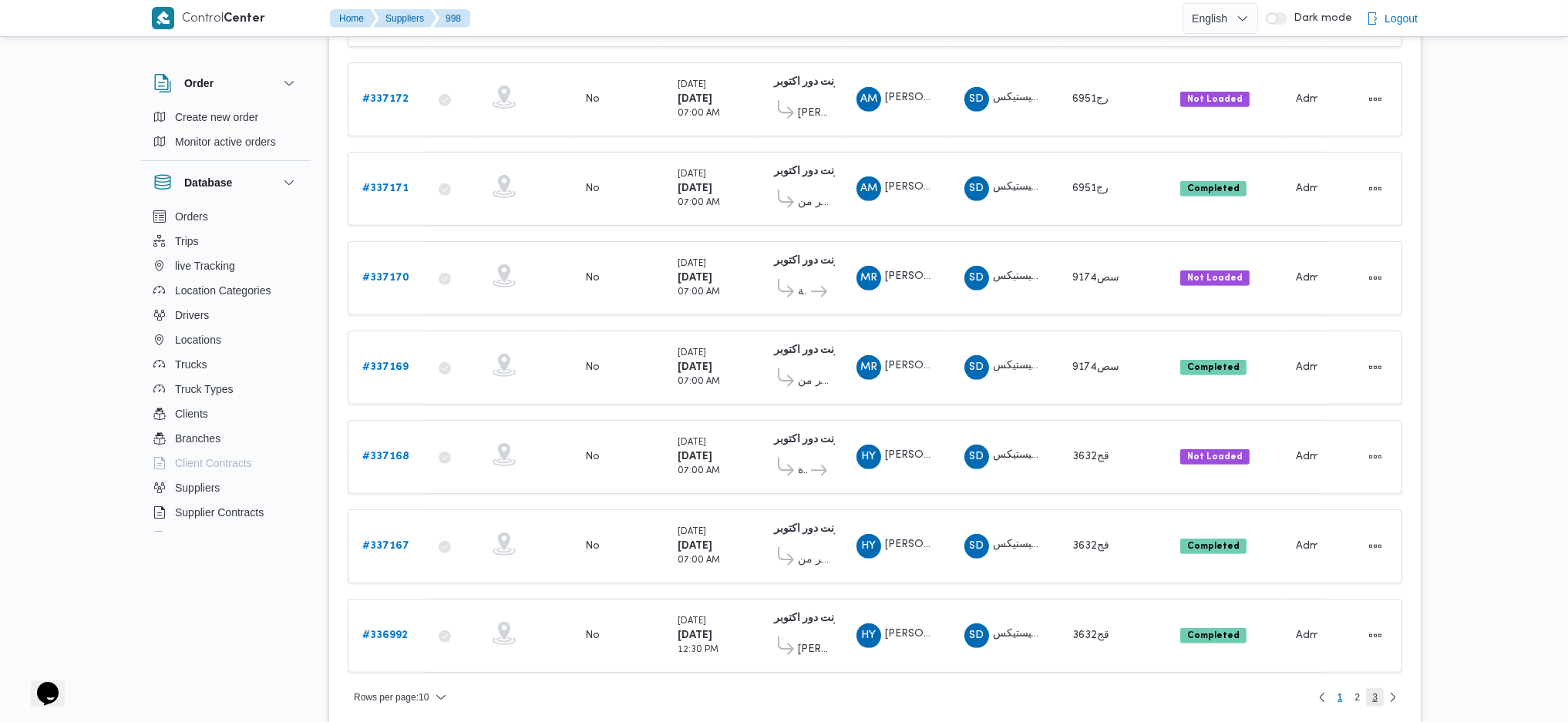
click at [1379, 688] on span "3" at bounding box center [1375, 697] width 18 height 19
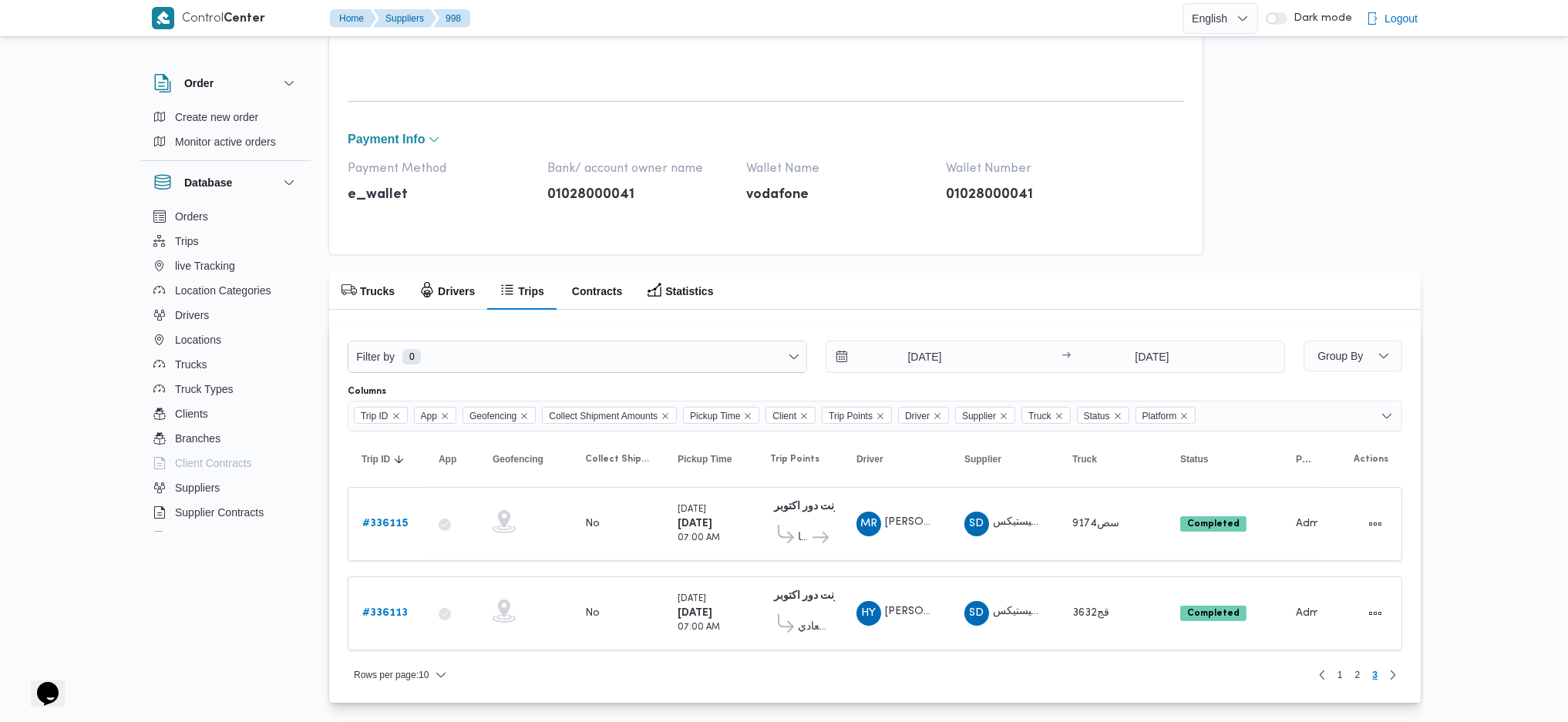
scroll to position [688, 0]
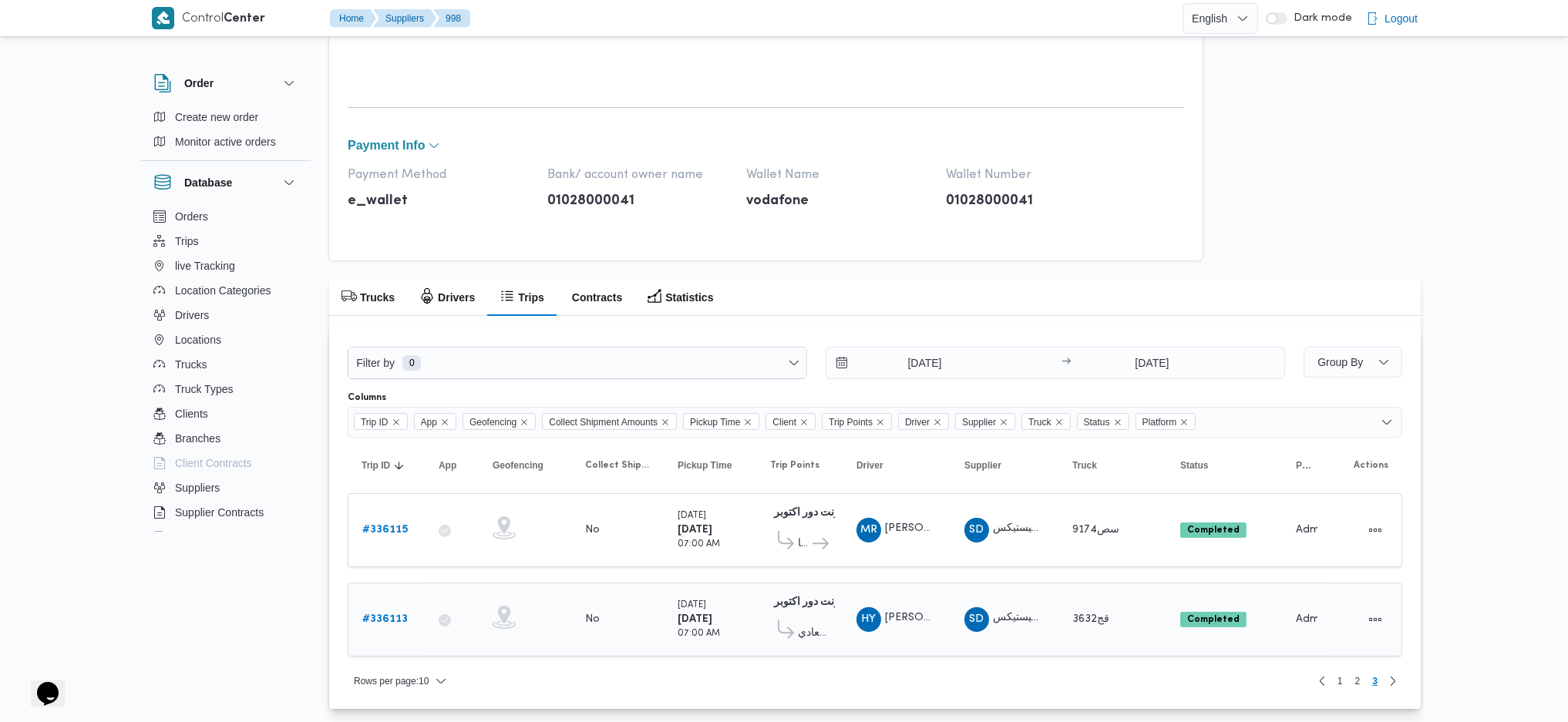
click at [380, 616] on b "# 336113" at bounding box center [385, 619] width 45 height 10
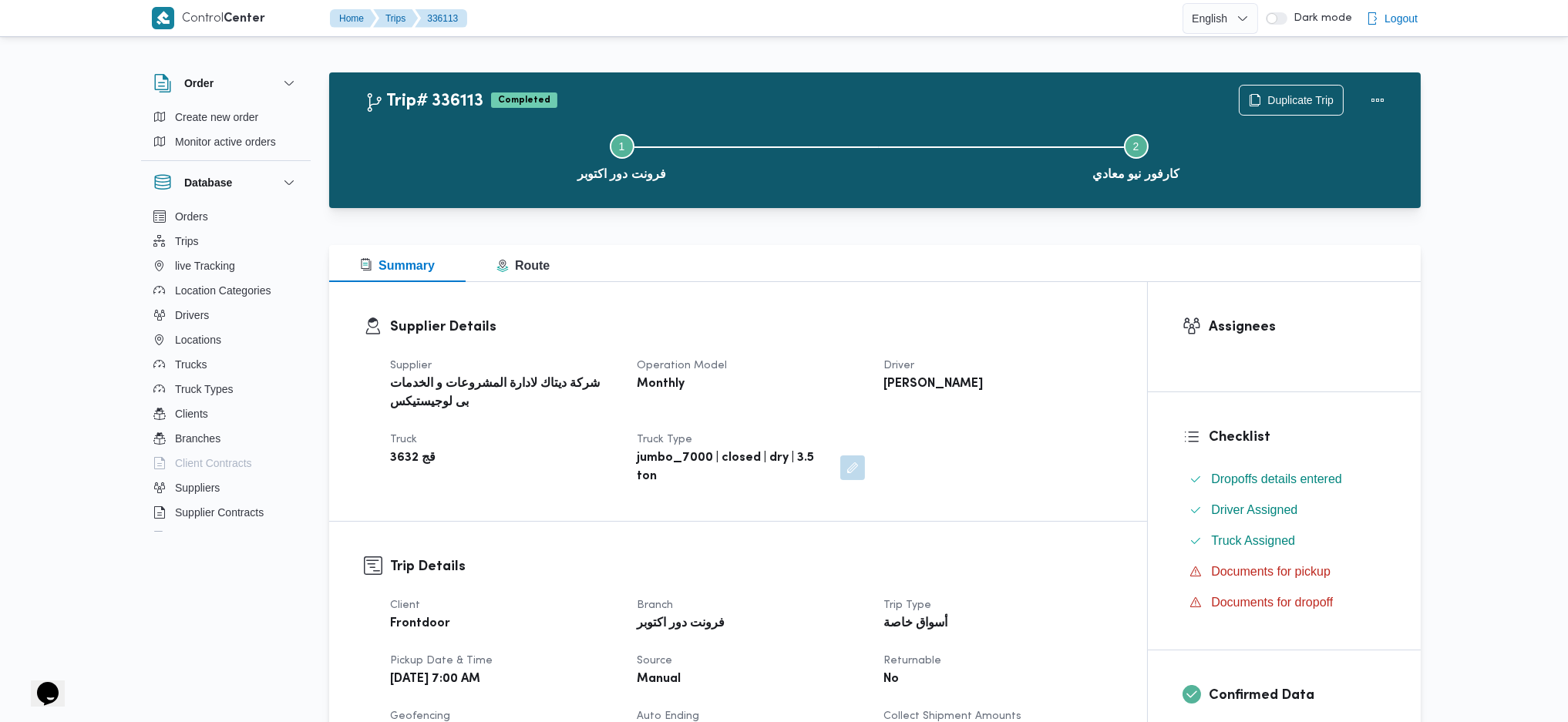
select select "8"
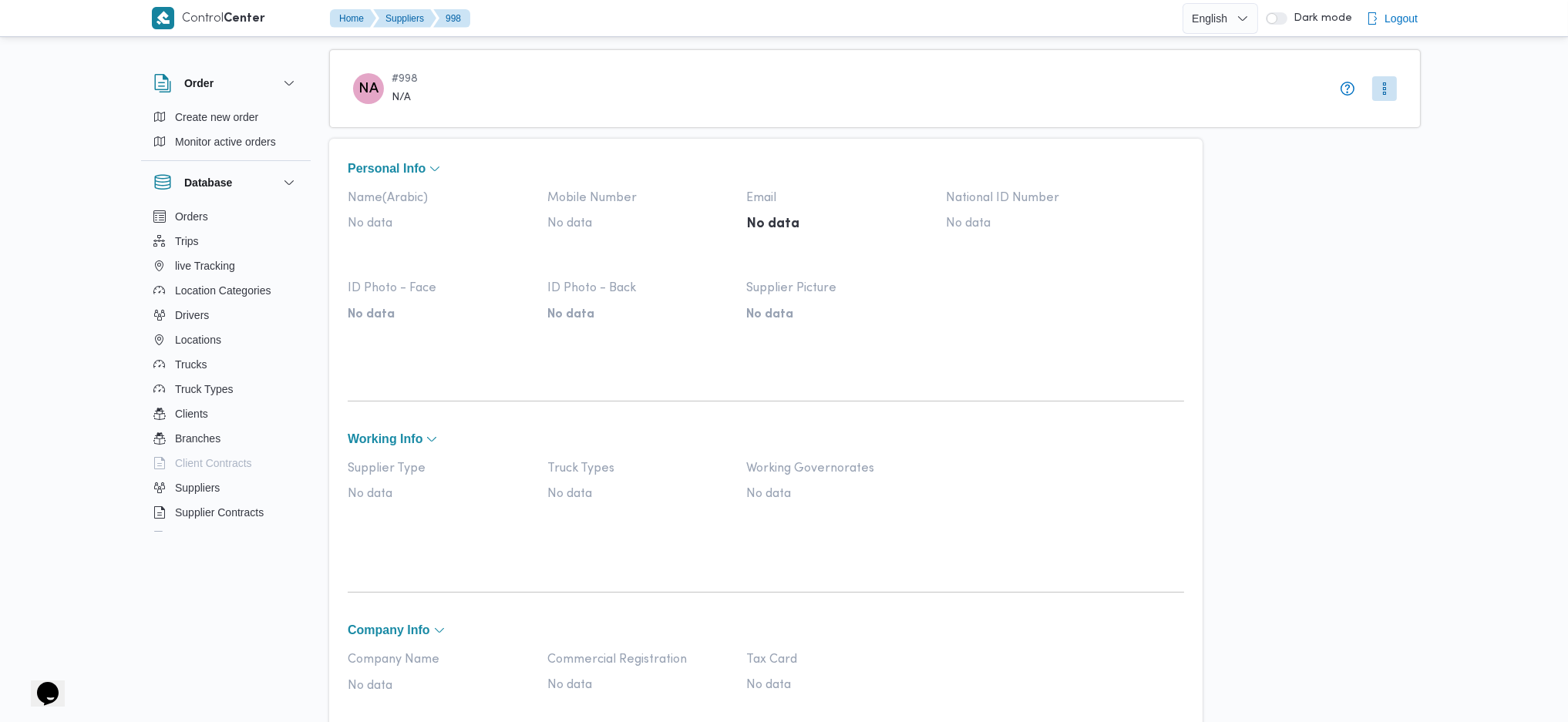
scroll to position [560, 0]
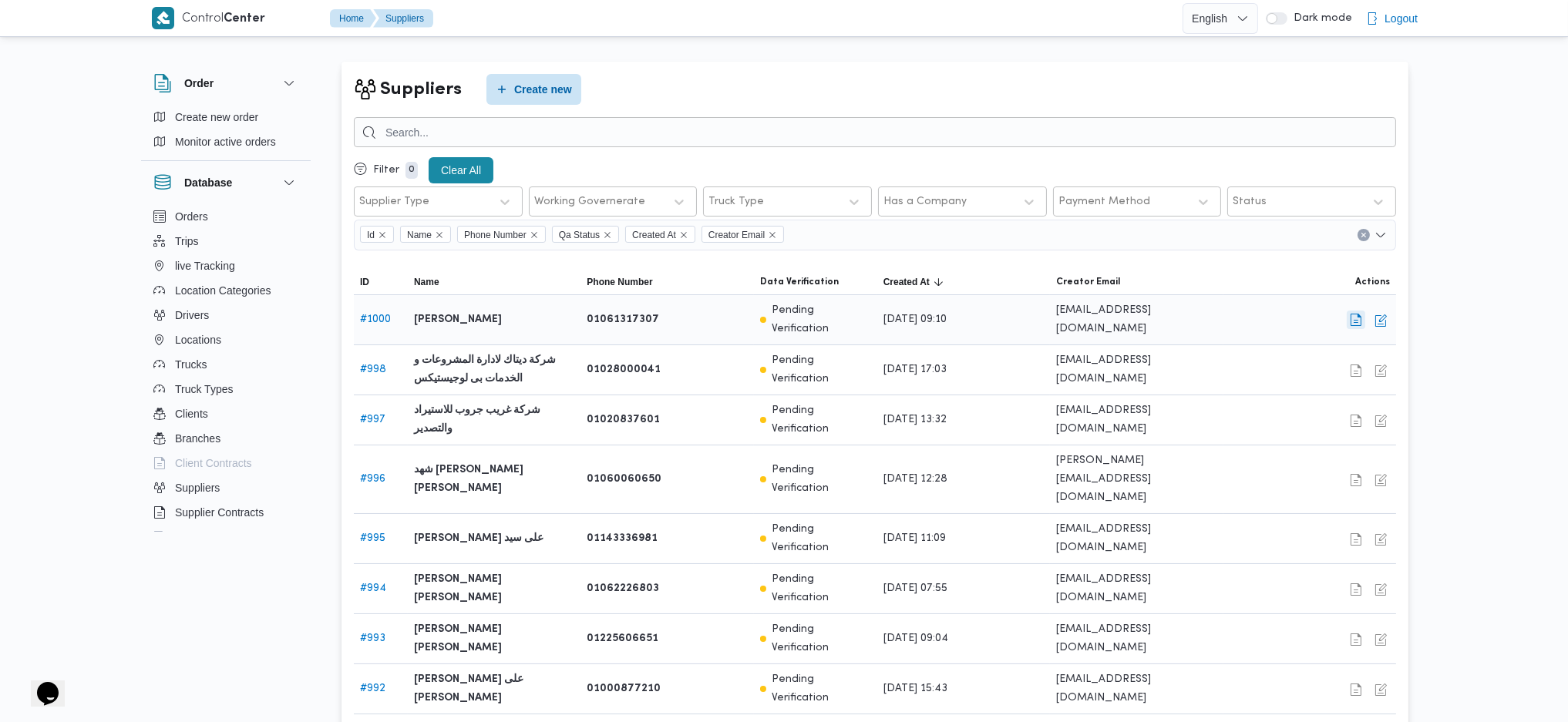
click at [1352, 316] on button "button" at bounding box center [1355, 319] width 19 height 19
select select "8"
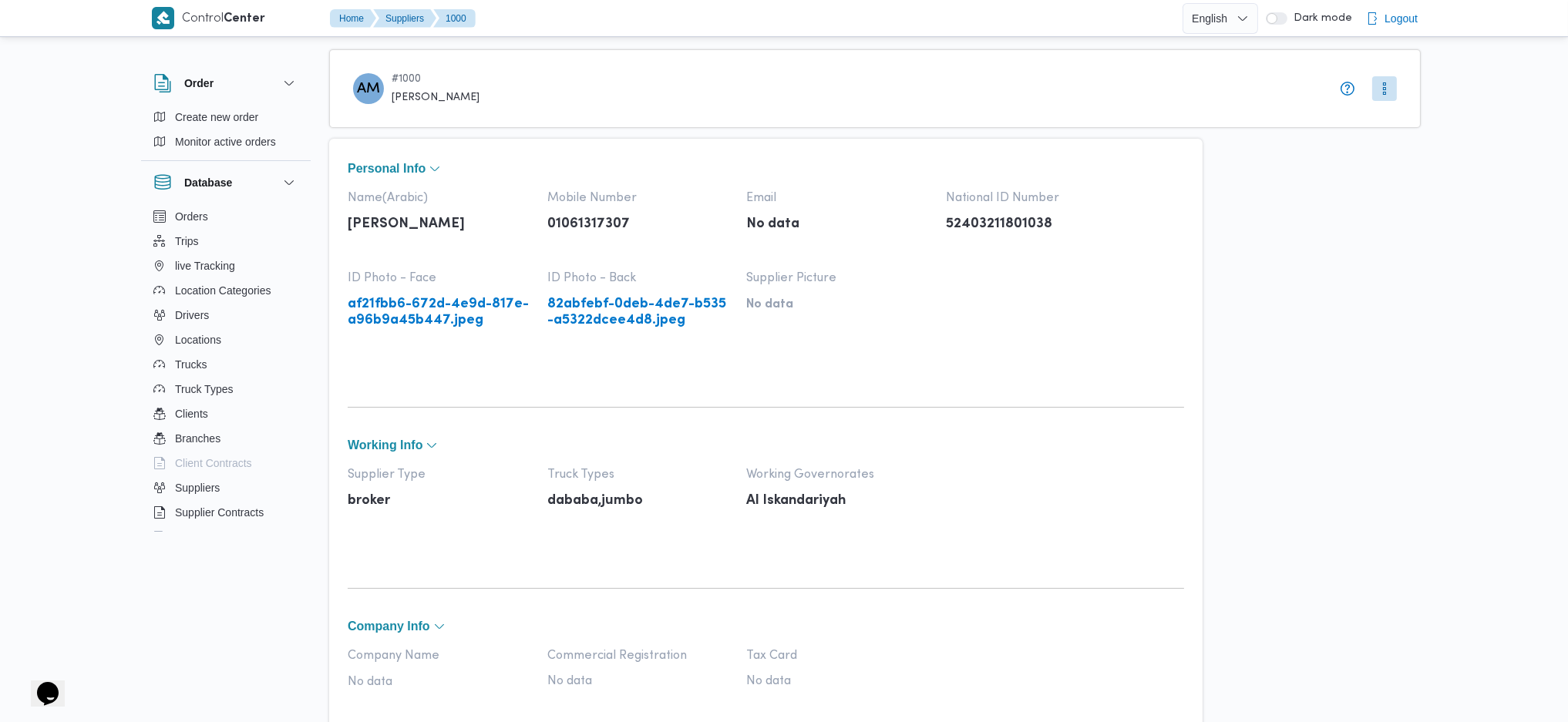
click at [410, 321] on link "af21fbb6-672d-4e9d-817e-a96b9a45b447.jpeg" at bounding box center [439, 312] width 185 height 31
click at [645, 312] on link "82abfebf-0deb-4de7-b535-a5322dcee4d8.jpeg" at bounding box center [639, 312] width 185 height 31
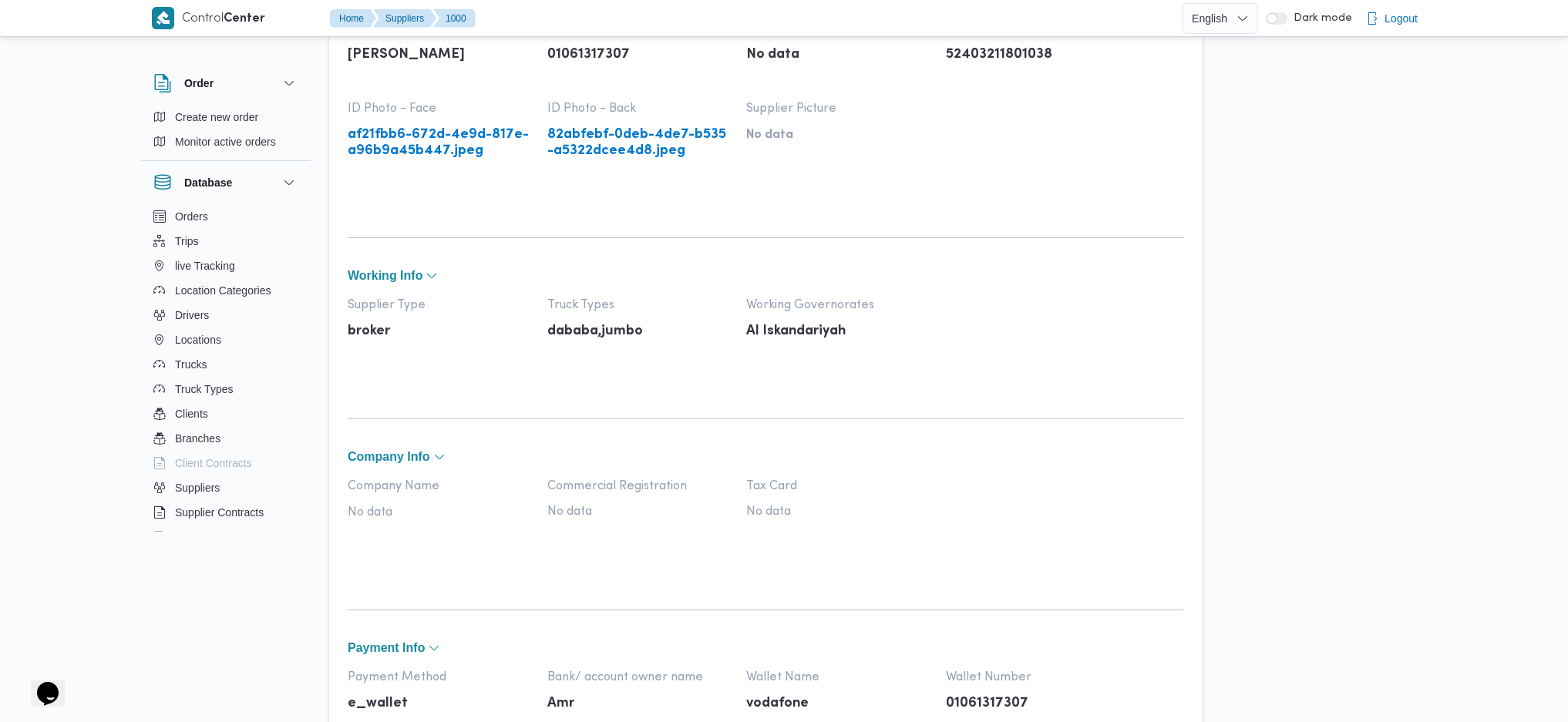
scroll to position [107, 0]
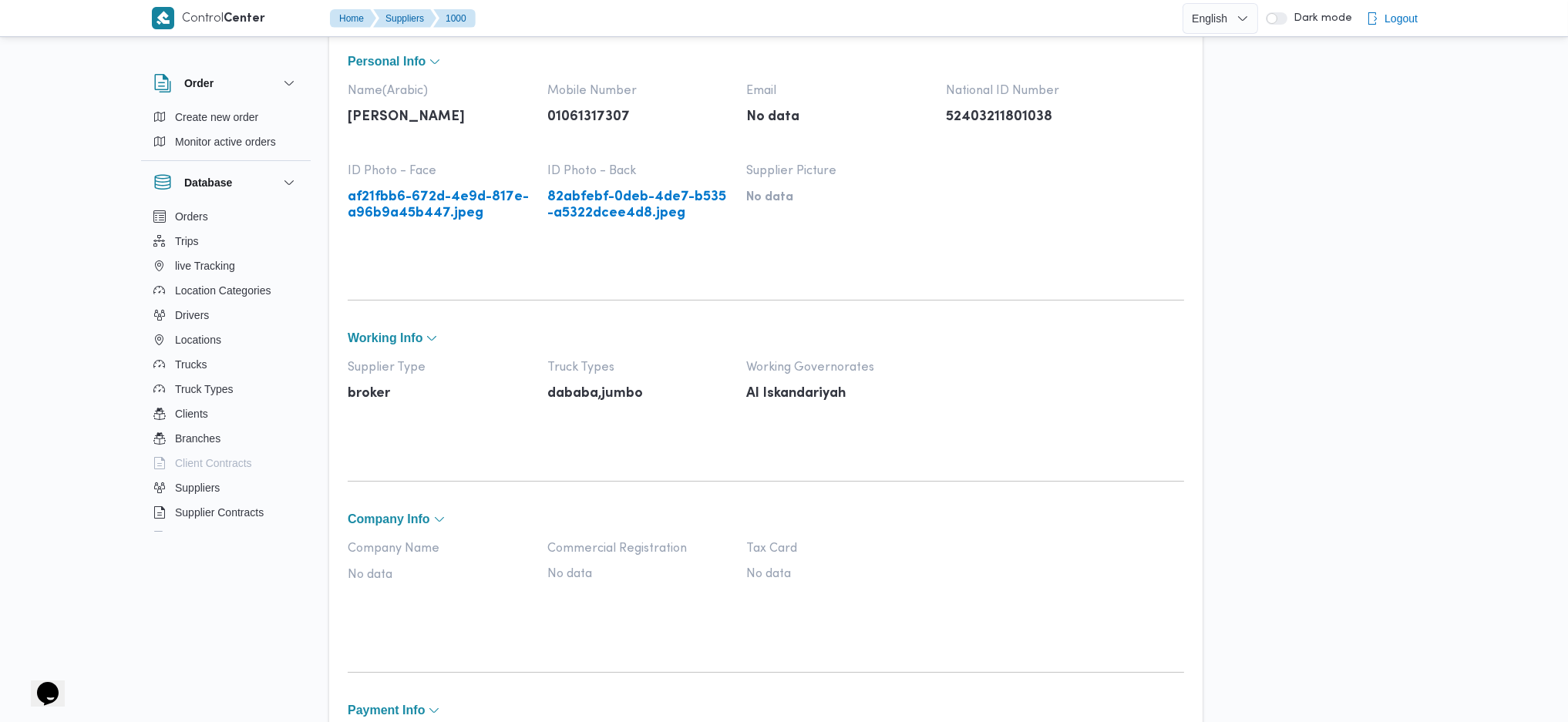
click at [430, 201] on link "af21fbb6-672d-4e9d-817e-a96b9a45b447.jpeg" at bounding box center [439, 205] width 185 height 31
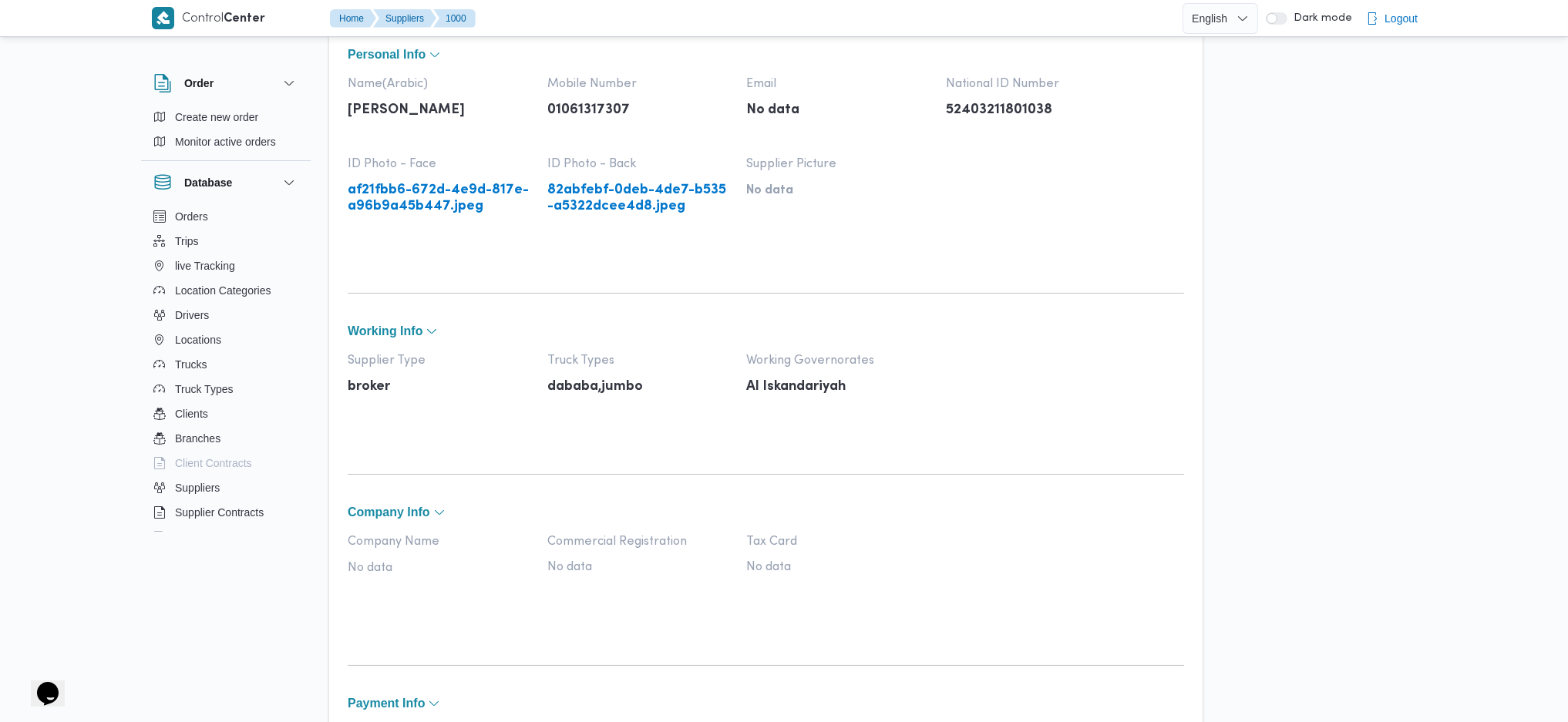
scroll to position [0, 0]
